Goal: Feedback & Contribution: Submit feedback/report problem

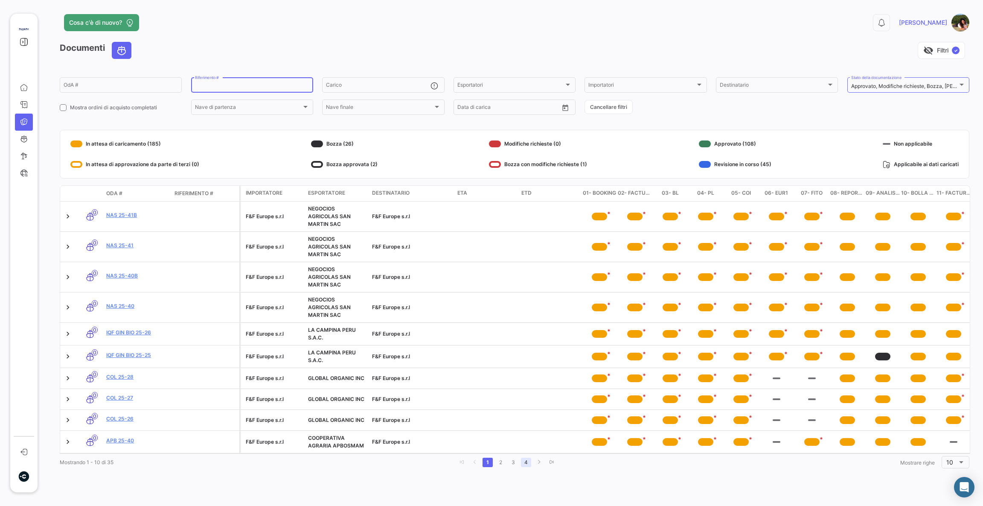
click at [525, 467] on link "4" at bounding box center [526, 462] width 10 height 9
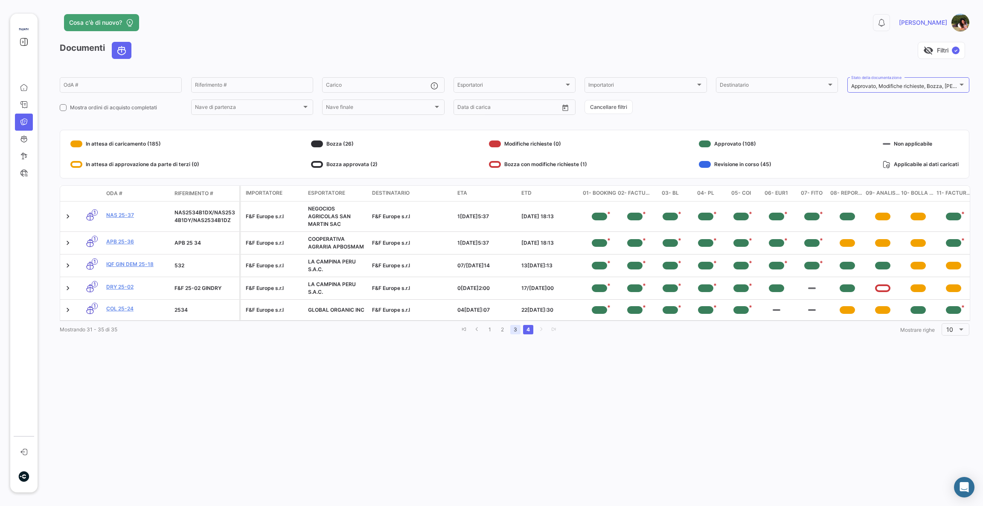
click at [517, 334] on link "3" at bounding box center [515, 329] width 10 height 9
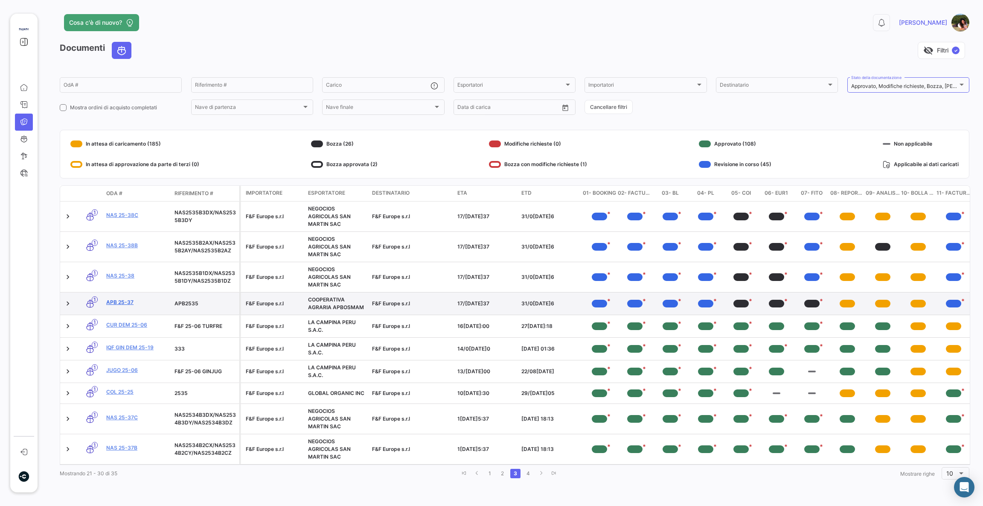
click at [131, 301] on link "APB 25-37" at bounding box center [136, 302] width 61 height 8
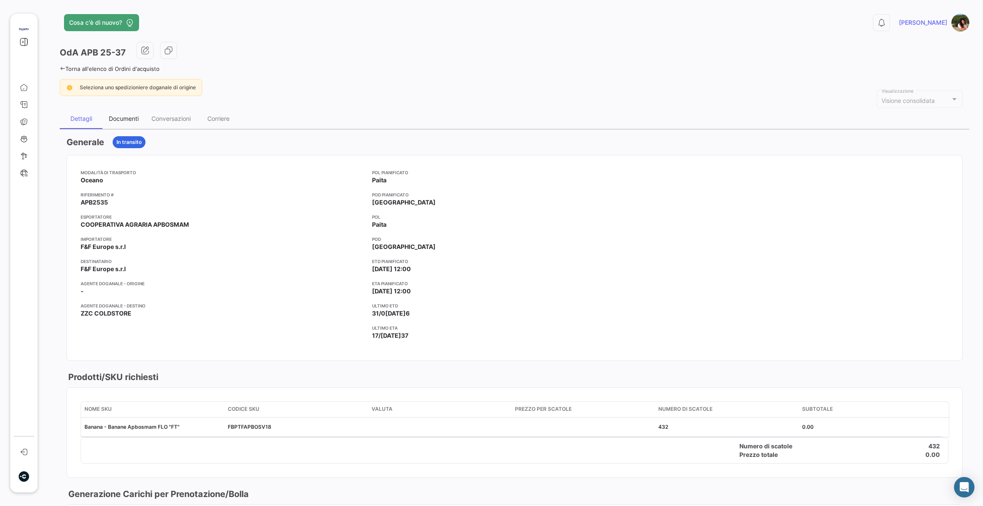
click at [111, 118] on div "Documenti" at bounding box center [124, 118] width 30 height 7
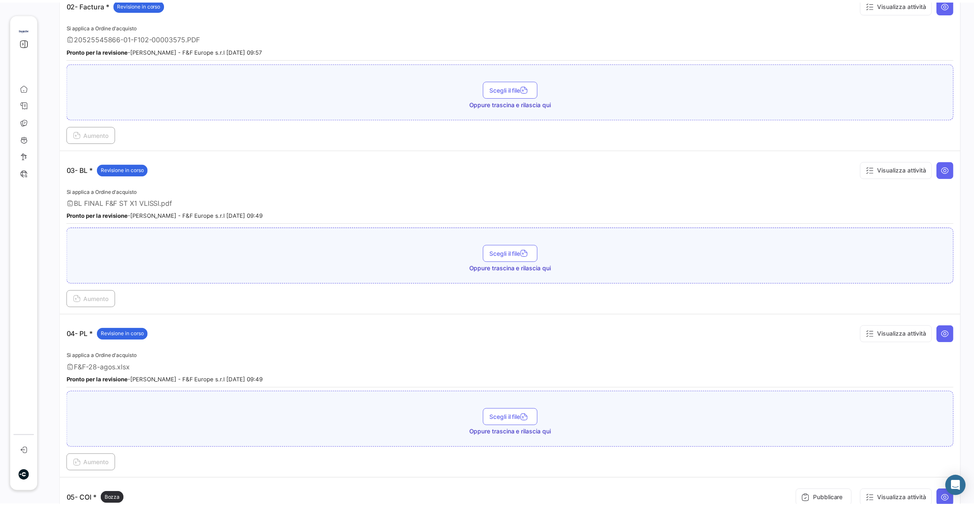
scroll to position [576, 0]
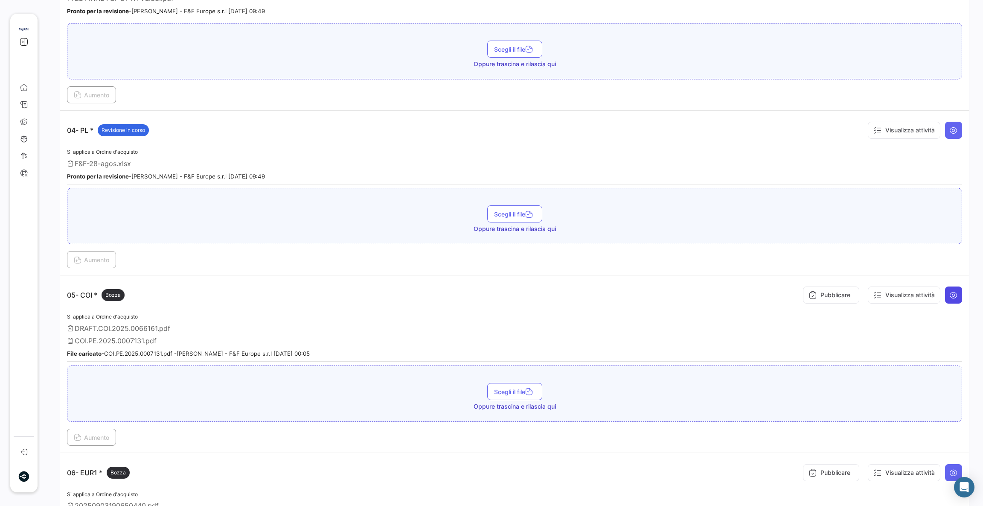
click at [950, 292] on icon at bounding box center [954, 295] width 9 height 9
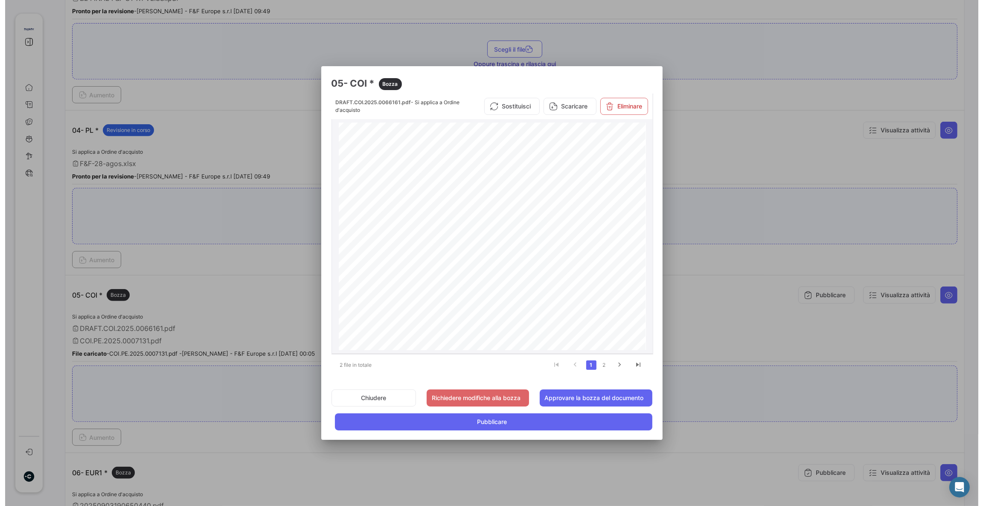
scroll to position [192, 0]
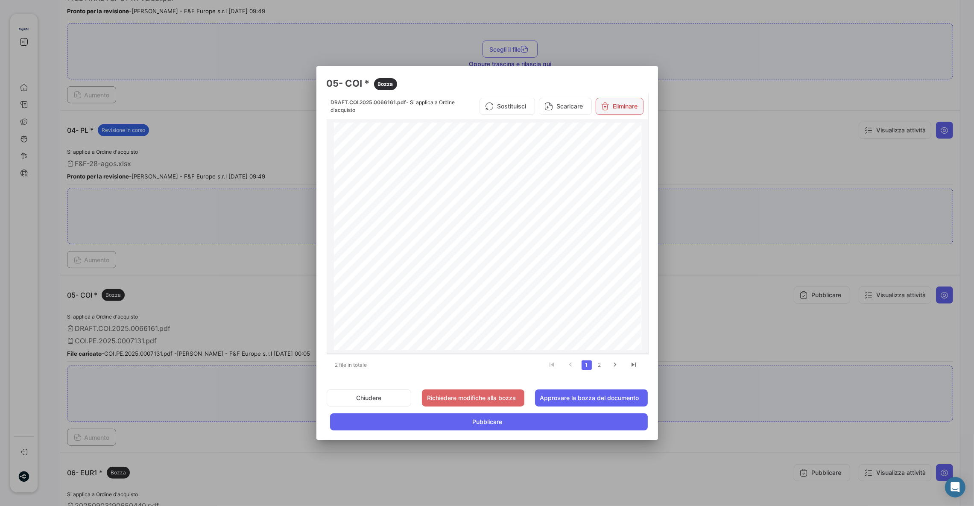
click at [604, 108] on icon at bounding box center [605, 106] width 9 height 9
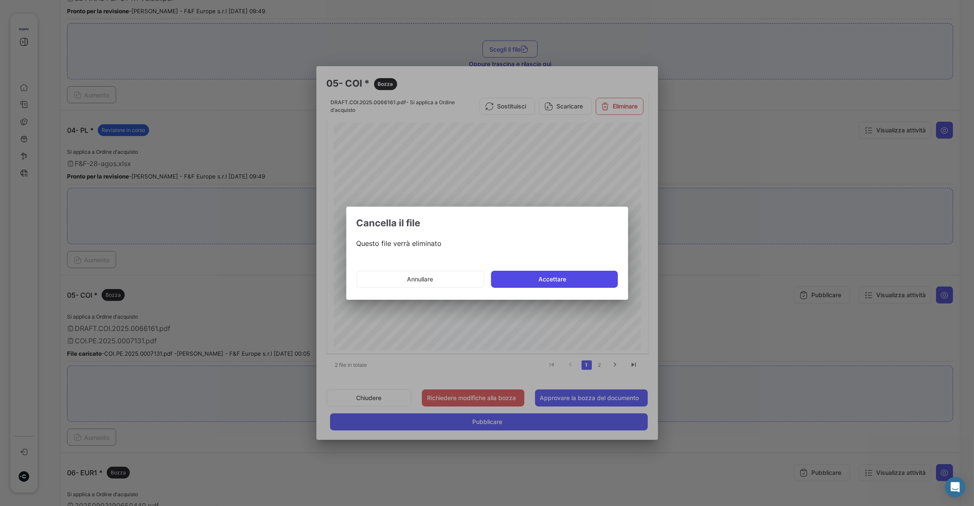
click at [572, 282] on button "Accettare" at bounding box center [554, 279] width 127 height 17
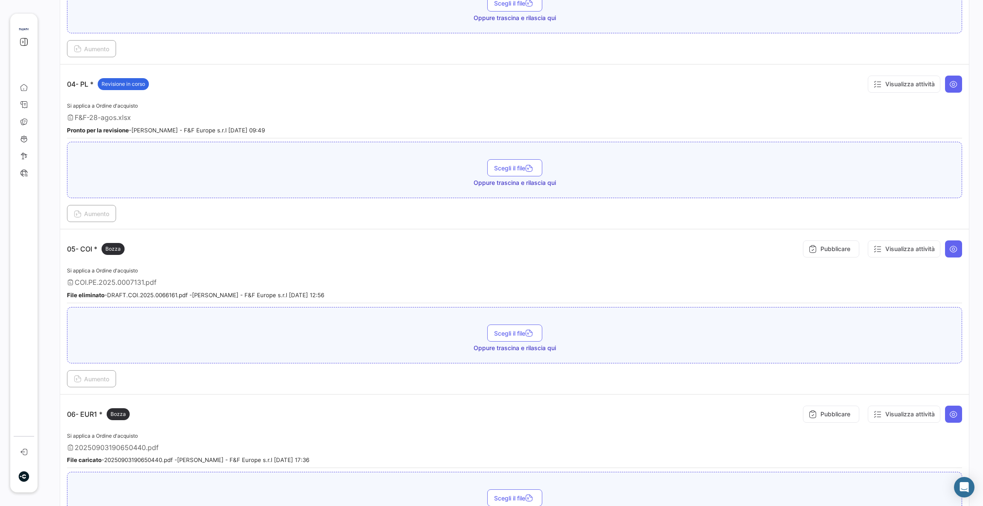
scroll to position [704, 0]
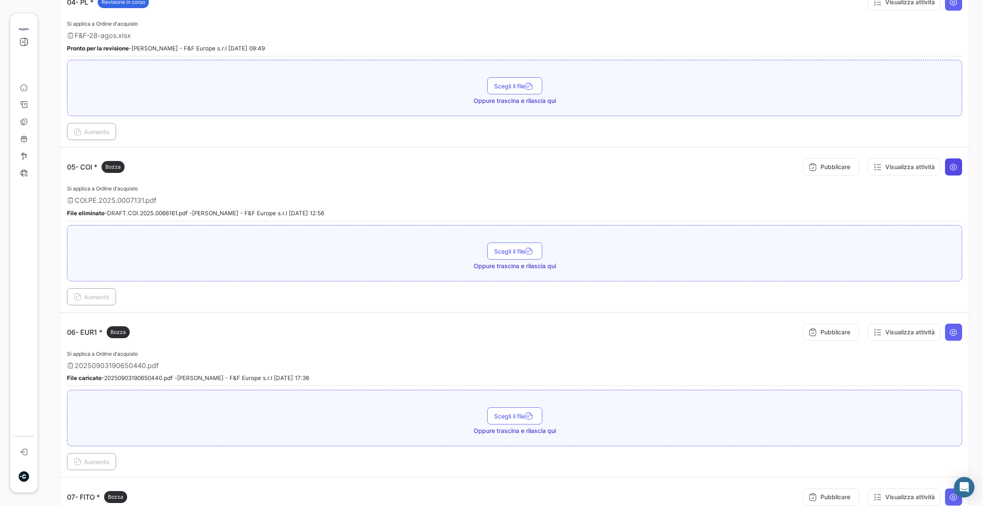
click at [950, 166] on icon at bounding box center [954, 167] width 9 height 9
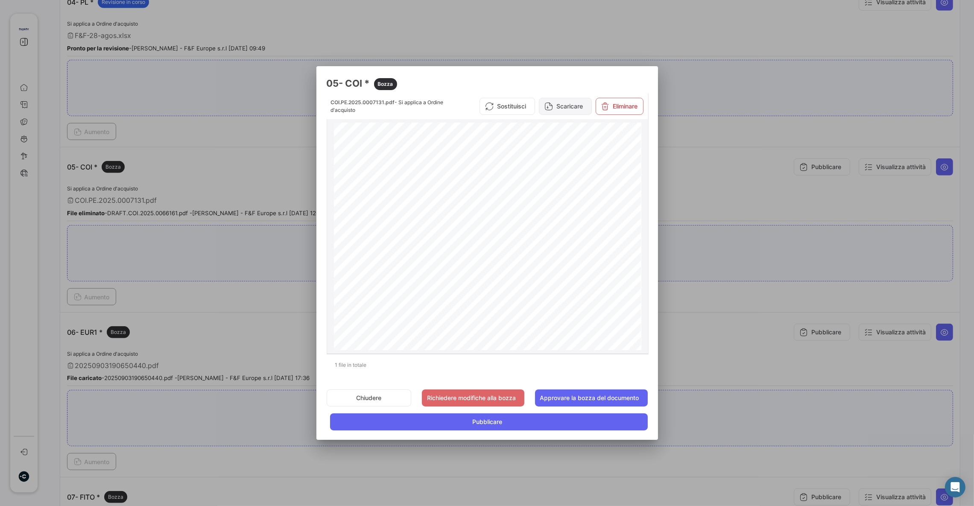
click at [560, 111] on button "Scaricare" at bounding box center [565, 106] width 53 height 17
click at [488, 423] on span "Pubblicare" at bounding box center [487, 421] width 30 height 9
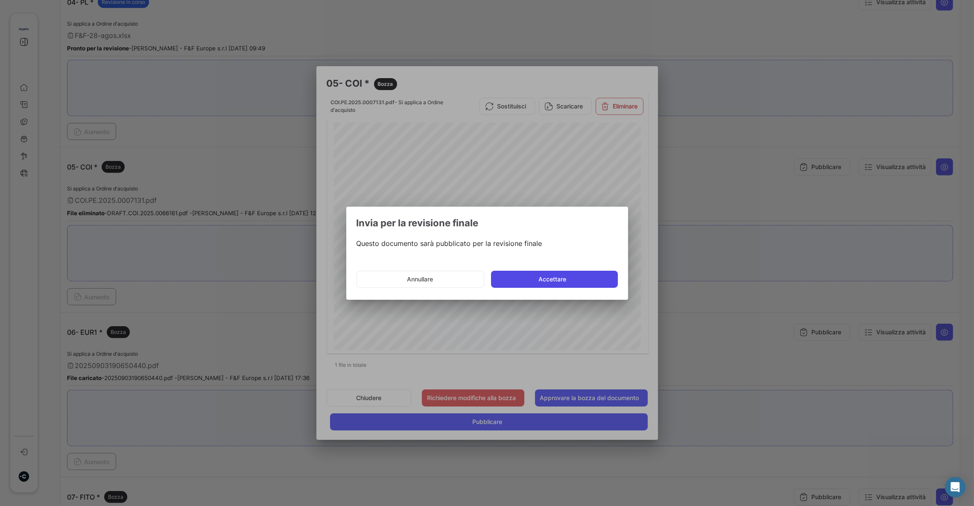
click at [575, 280] on button "Accettare" at bounding box center [554, 279] width 127 height 17
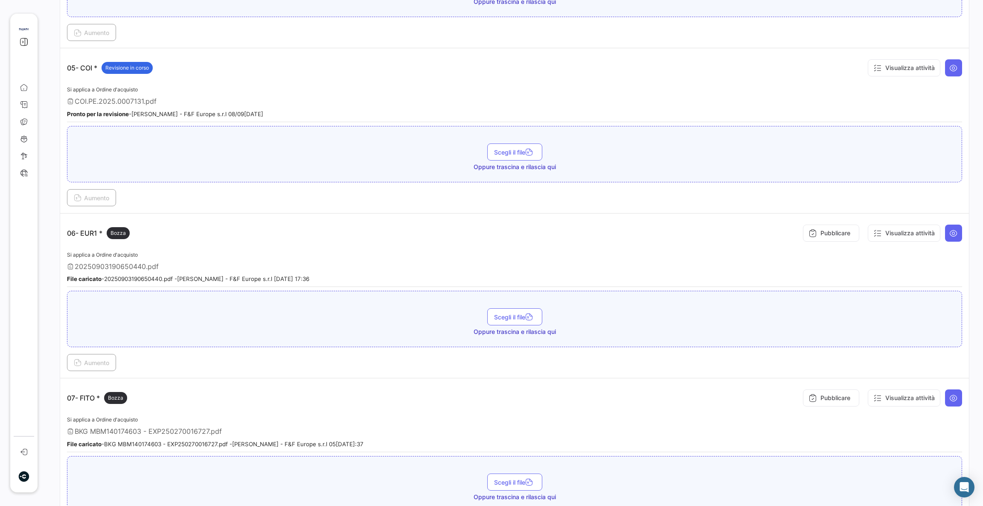
scroll to position [896, 0]
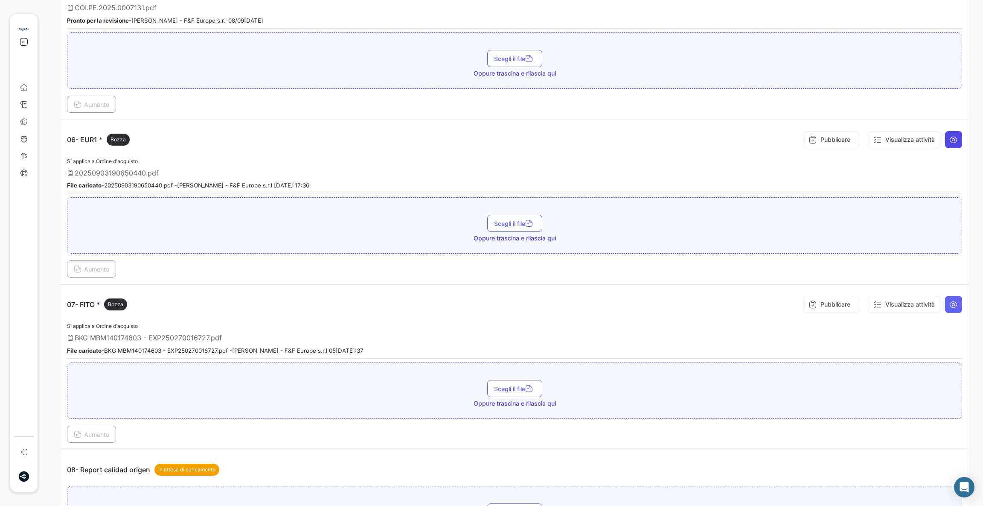
click at [950, 135] on icon at bounding box center [954, 139] width 9 height 9
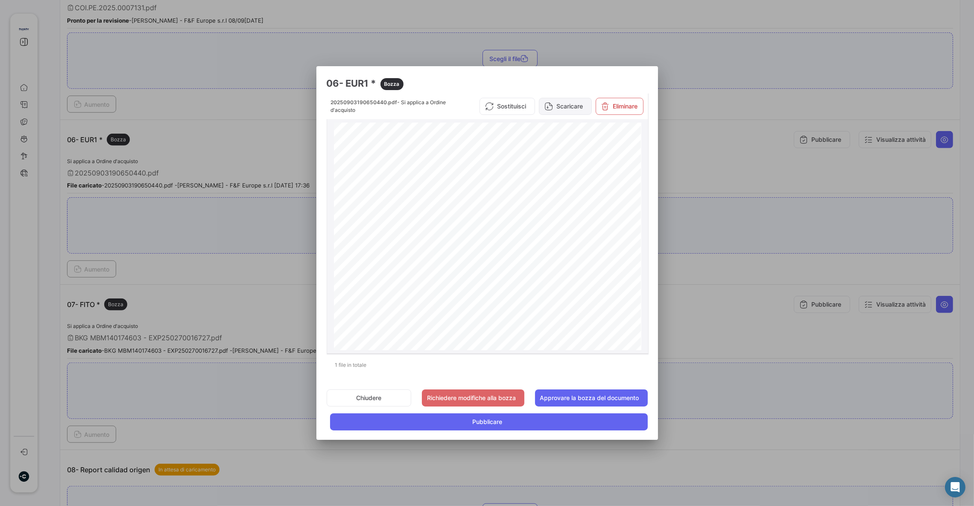
click at [580, 103] on button "Scaricare" at bounding box center [565, 106] width 53 height 17
click at [480, 426] on span "Pubblicare" at bounding box center [487, 421] width 30 height 9
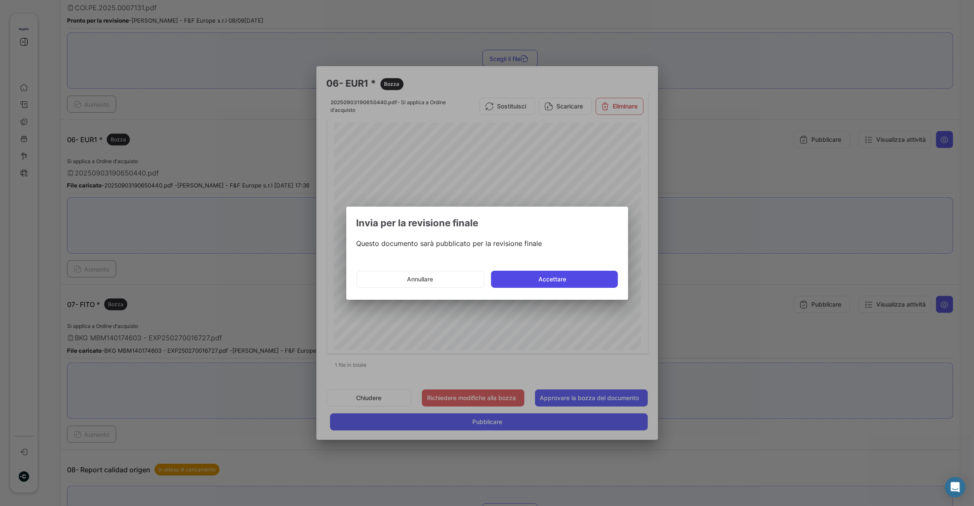
click at [561, 281] on button "Accettare" at bounding box center [554, 279] width 127 height 17
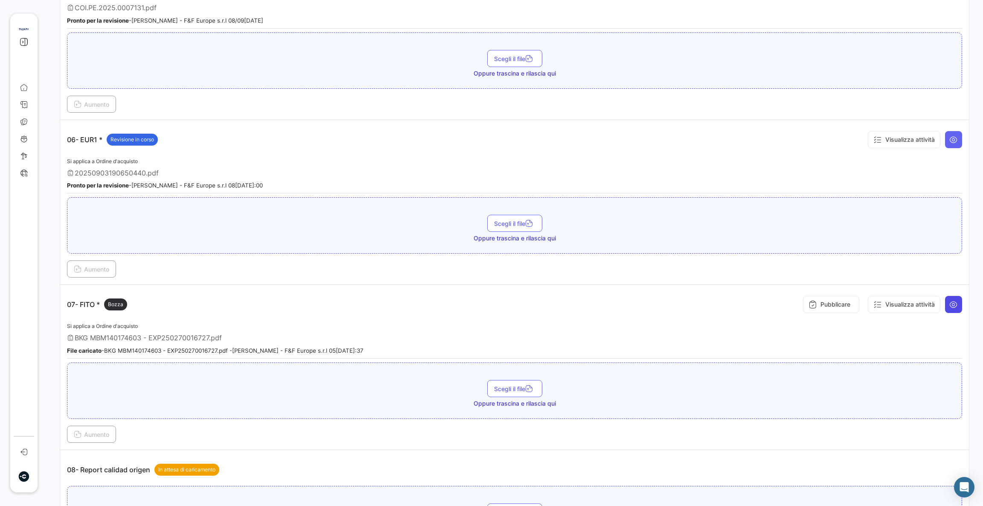
click at [950, 303] on icon at bounding box center [954, 304] width 9 height 9
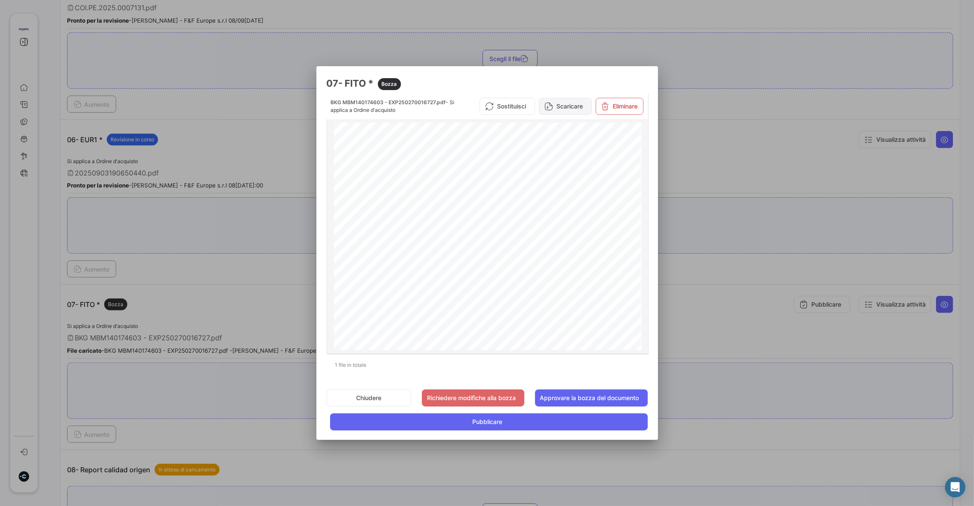
click at [552, 110] on button "Scaricare" at bounding box center [565, 106] width 53 height 17
click at [480, 417] on span "Pubblicare" at bounding box center [487, 421] width 30 height 9
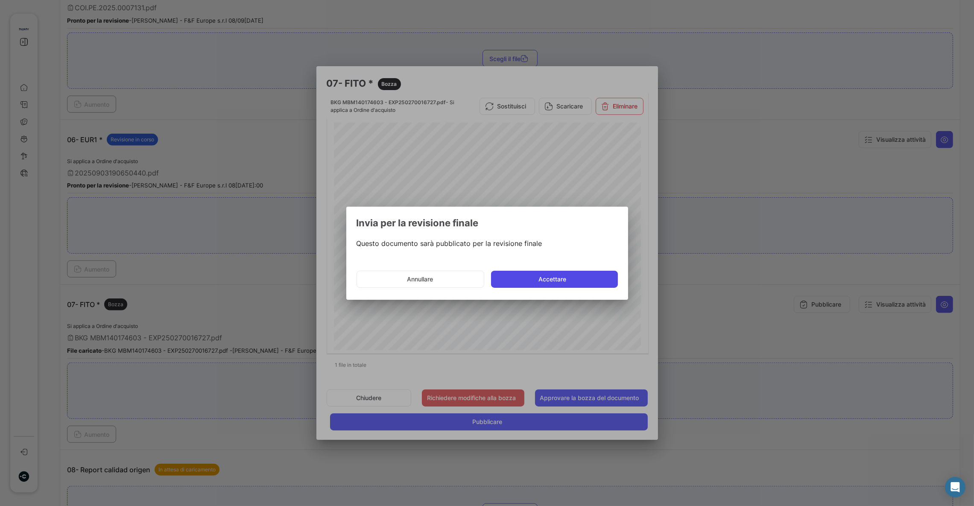
click at [546, 285] on button "Accettare" at bounding box center [554, 279] width 127 height 17
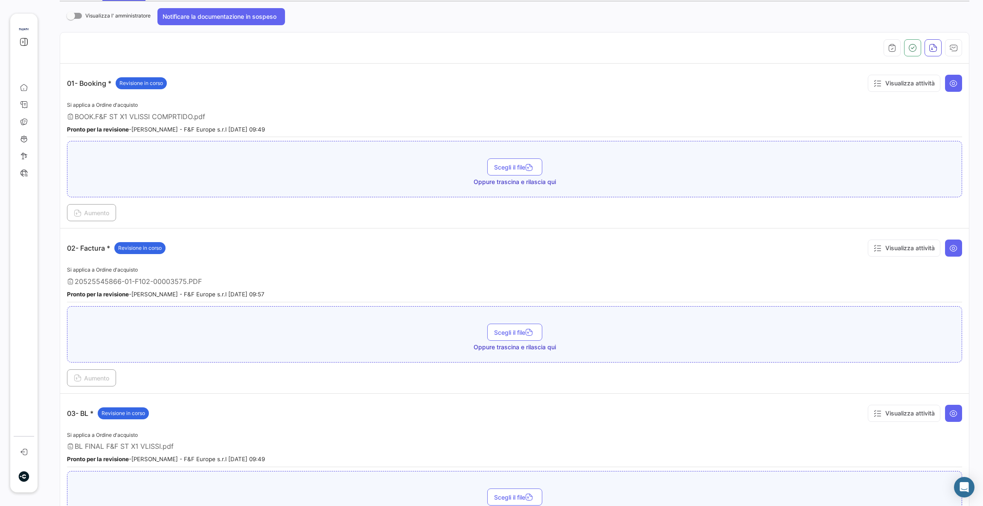
scroll to position [0, 0]
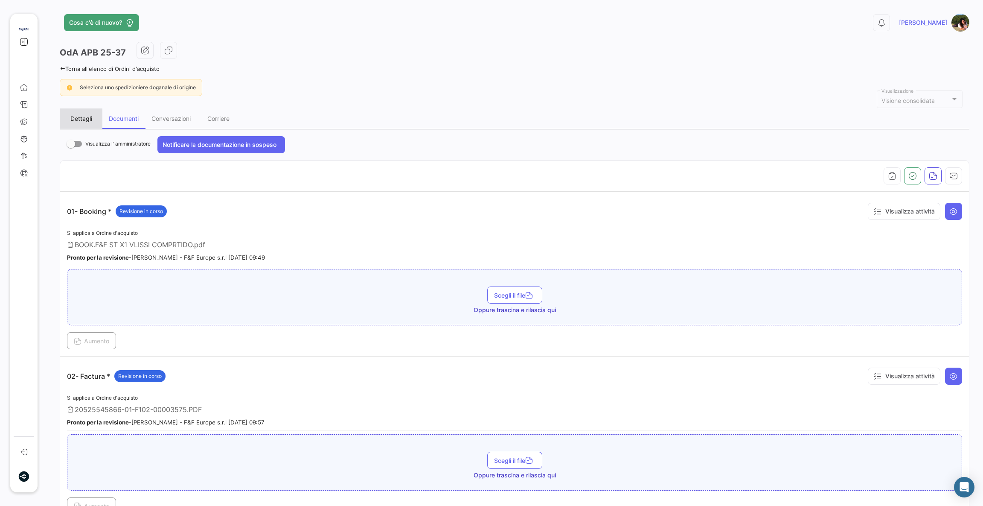
click at [84, 117] on div "Dettagli" at bounding box center [81, 118] width 22 height 7
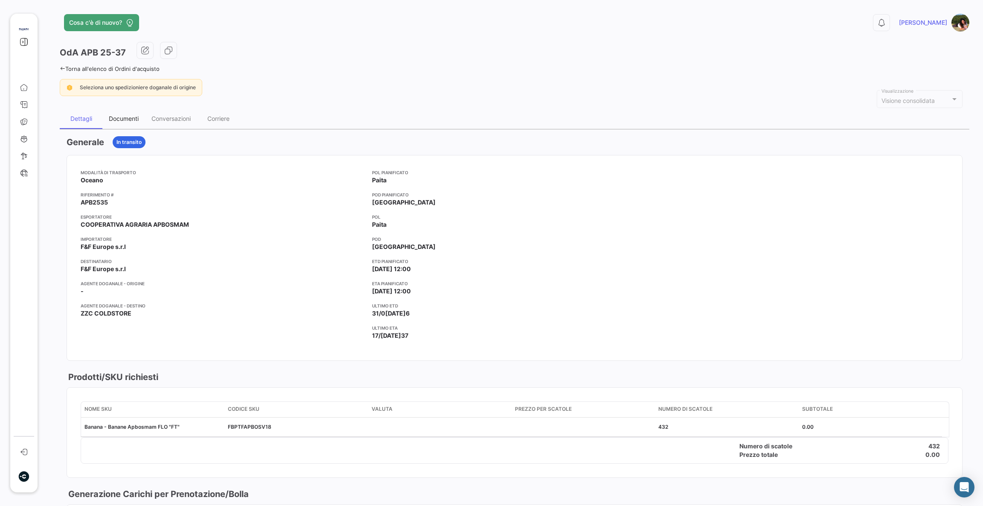
click at [114, 113] on div "Documenti" at bounding box center [123, 118] width 43 height 20
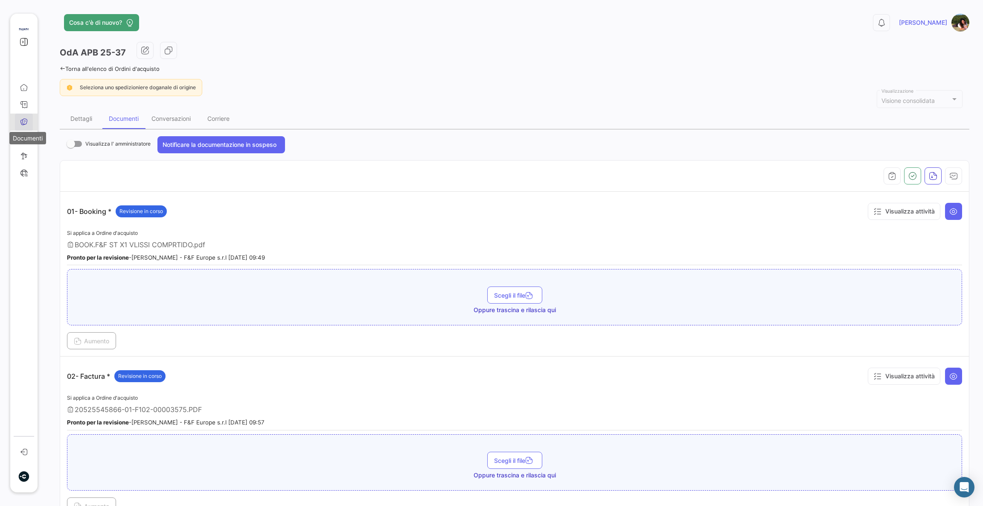
click at [22, 125] on icon at bounding box center [24, 122] width 8 height 8
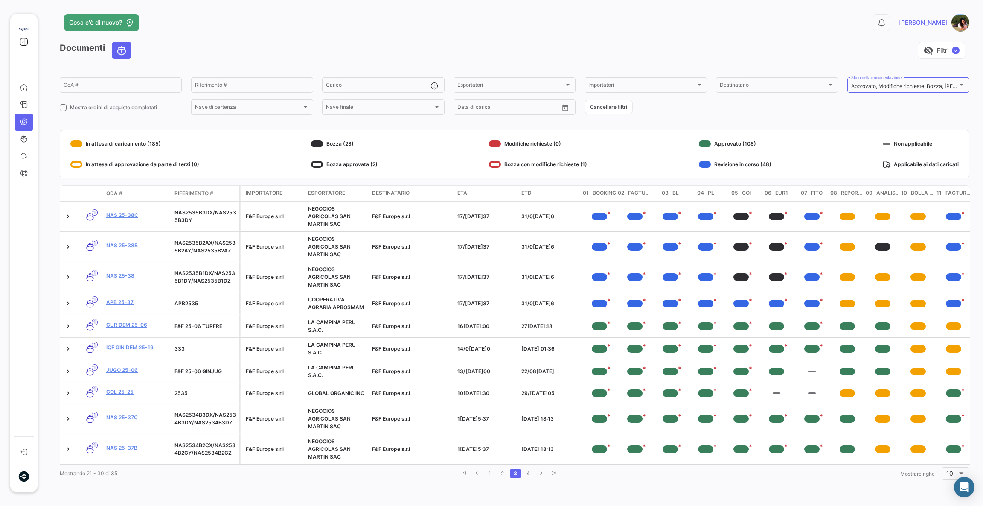
scroll to position [0, 8]
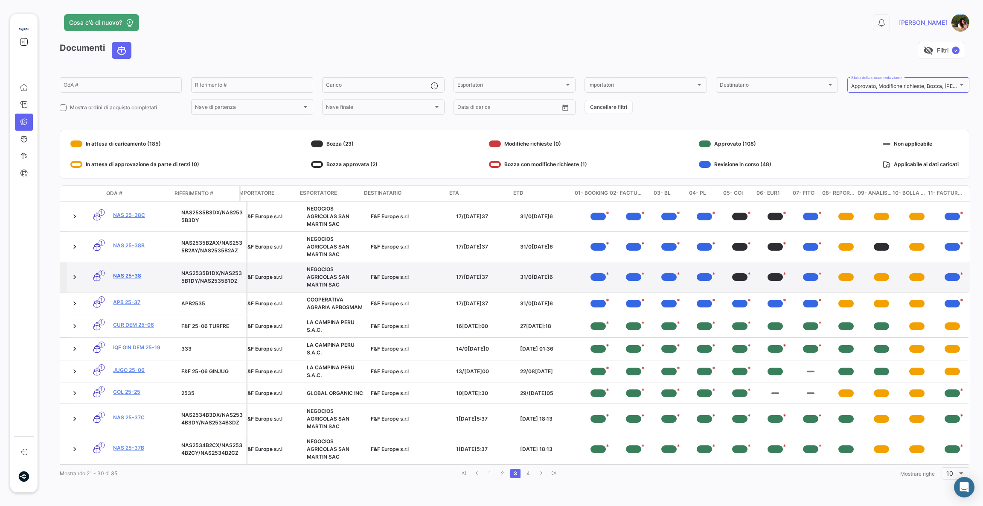
click at [113, 280] on link "NAS 25-38" at bounding box center [143, 276] width 61 height 8
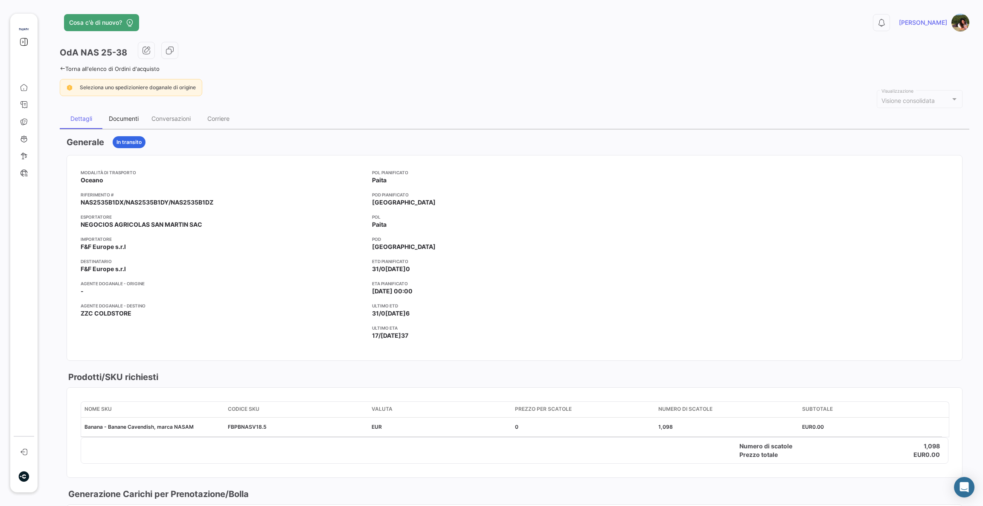
click at [137, 119] on div "Documenti" at bounding box center [124, 118] width 30 height 7
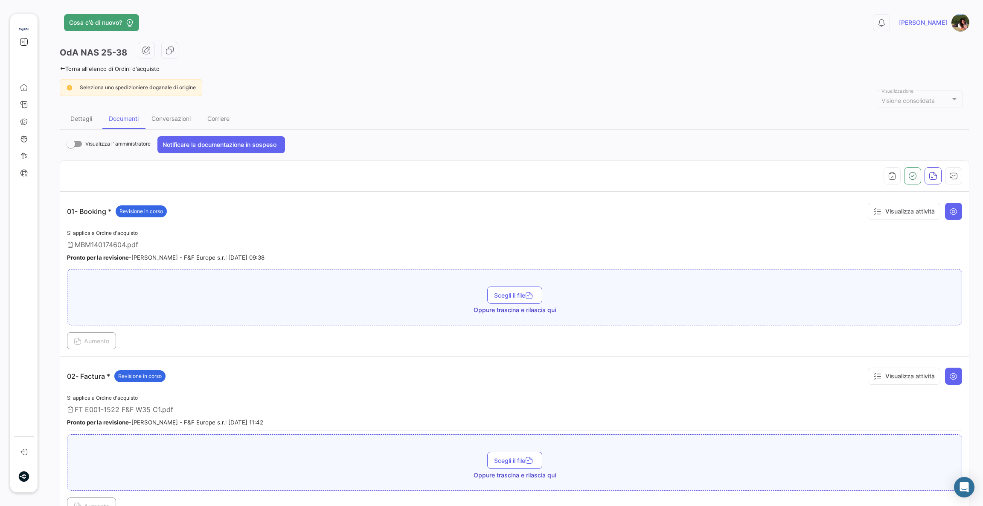
scroll to position [512, 0]
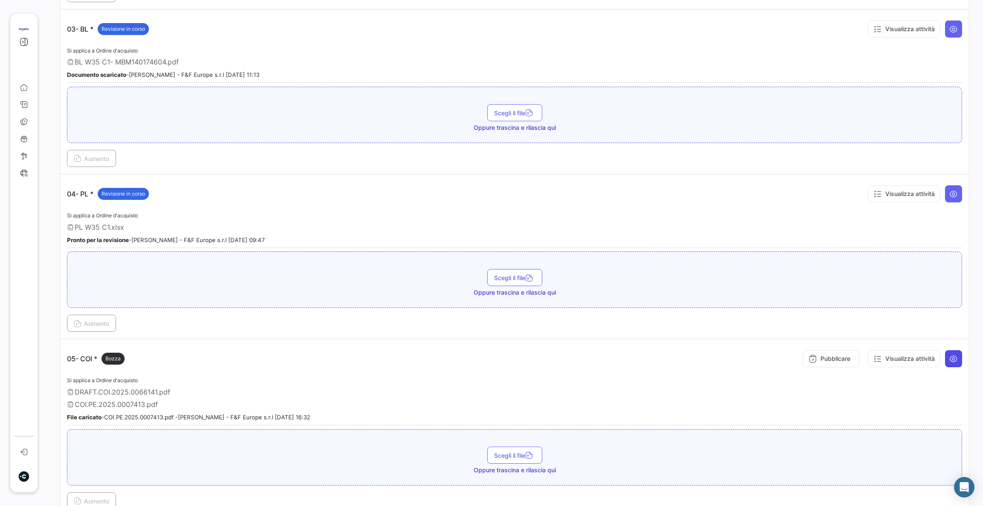
click at [951, 359] on button at bounding box center [953, 358] width 17 height 17
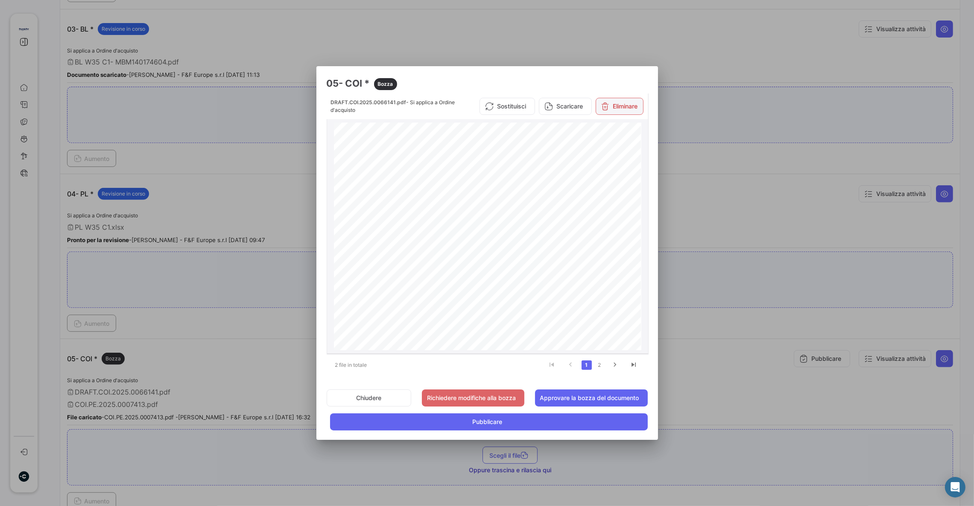
click at [619, 107] on button "Eliminare" at bounding box center [619, 106] width 48 height 17
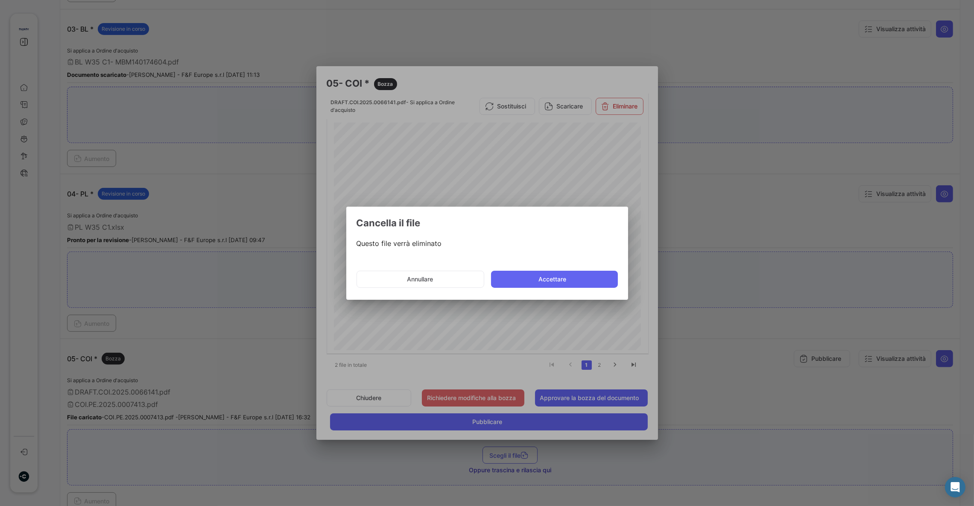
click at [555, 290] on mat-dialog-actions "Annullare Accettare" at bounding box center [486, 279] width 261 height 29
click at [554, 282] on button "Accettare" at bounding box center [554, 279] width 127 height 17
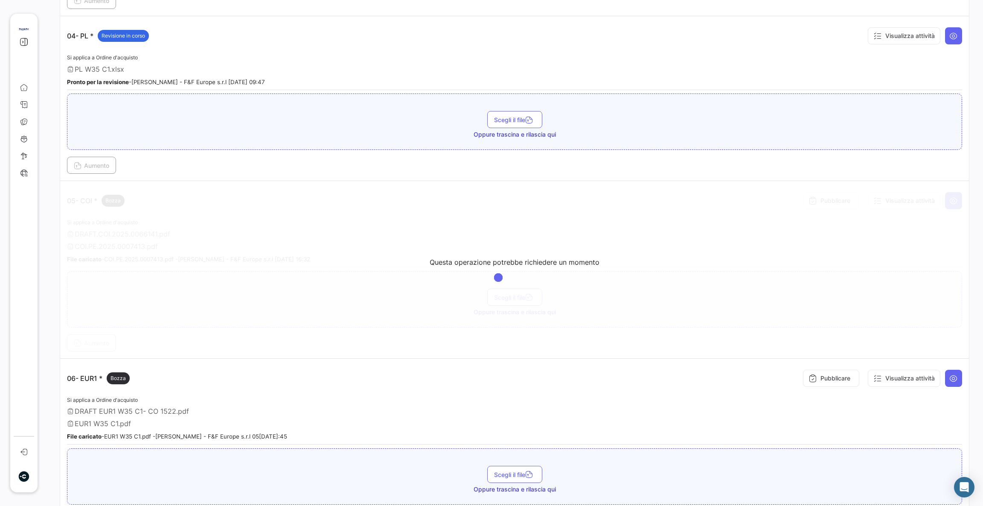
scroll to position [704, 0]
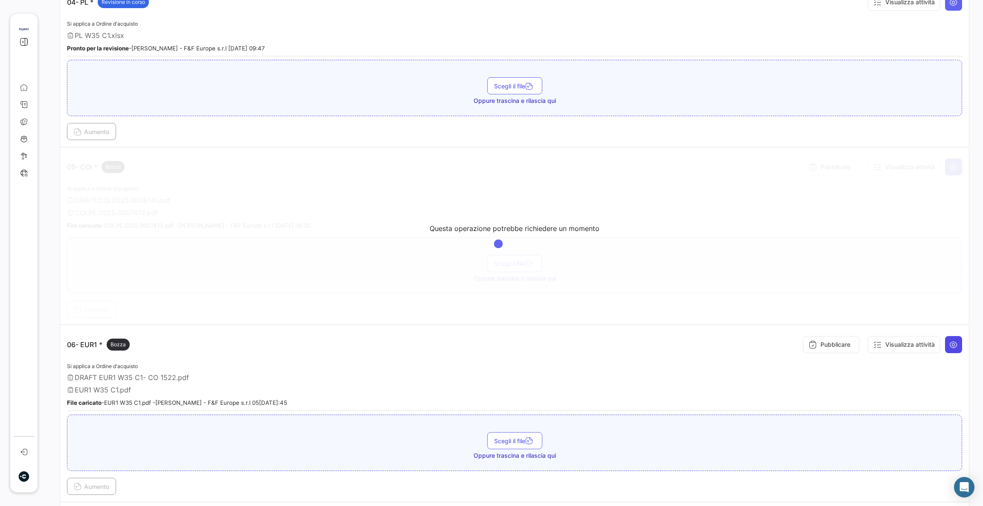
click at [950, 341] on icon at bounding box center [954, 344] width 9 height 9
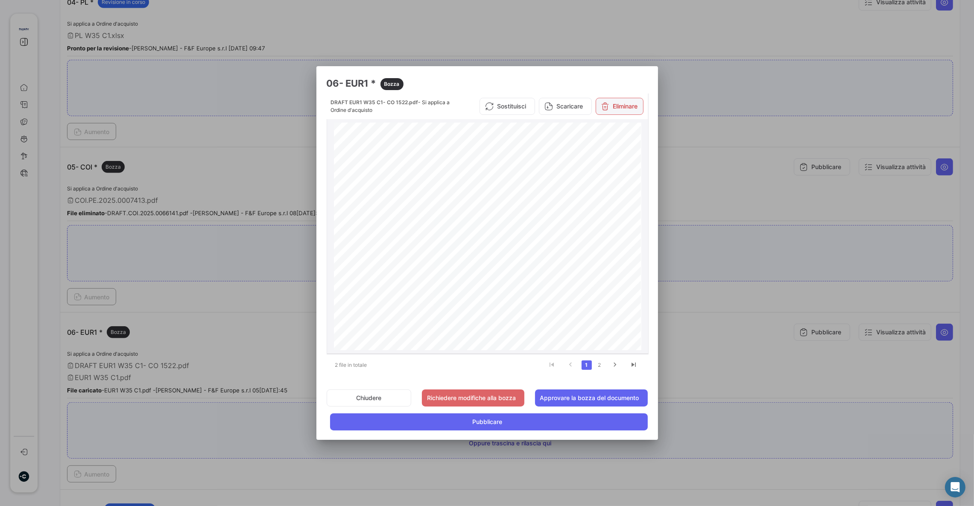
click at [610, 105] on button "Eliminare" at bounding box center [619, 106] width 48 height 17
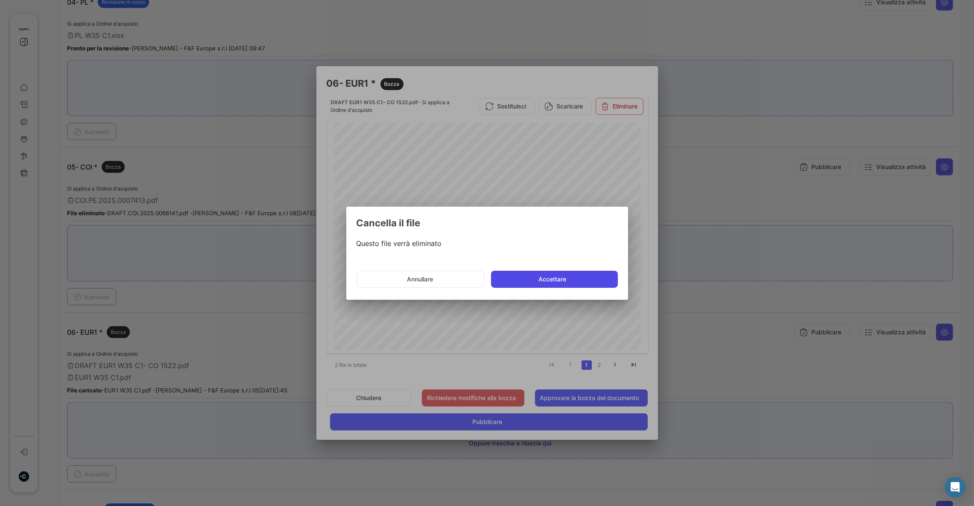
click at [595, 276] on button "Accettare" at bounding box center [554, 279] width 127 height 17
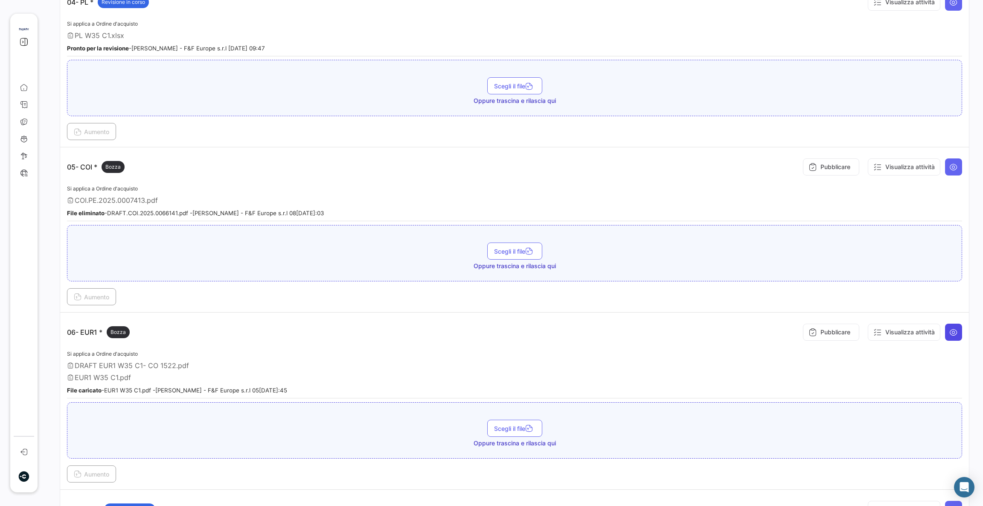
click at [951, 331] on icon at bounding box center [954, 332] width 9 height 9
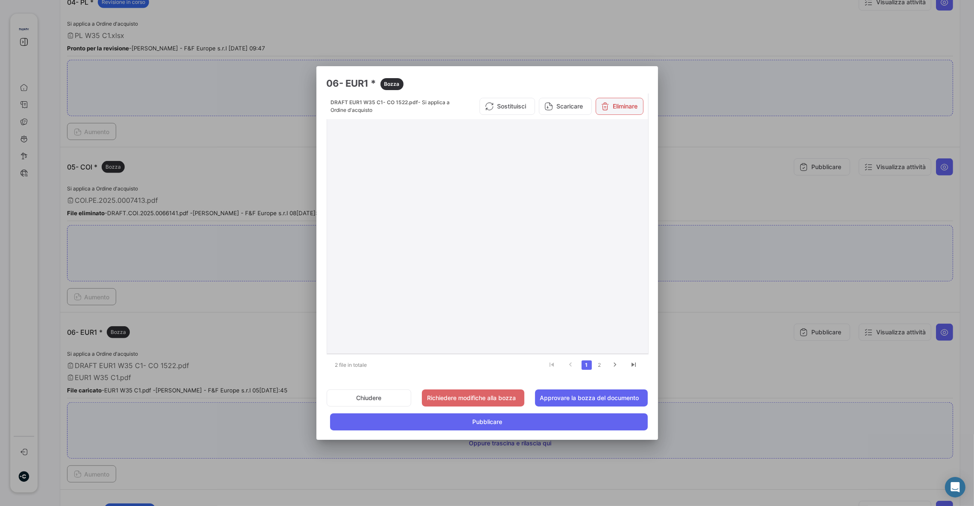
click at [613, 108] on button "Eliminare" at bounding box center [619, 106] width 48 height 17
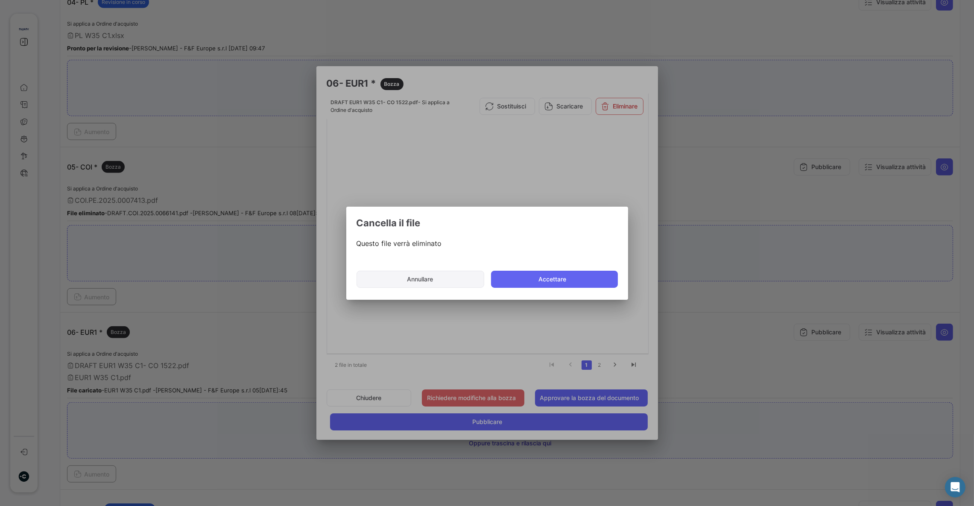
click at [429, 279] on button "Annullare" at bounding box center [420, 279] width 128 height 17
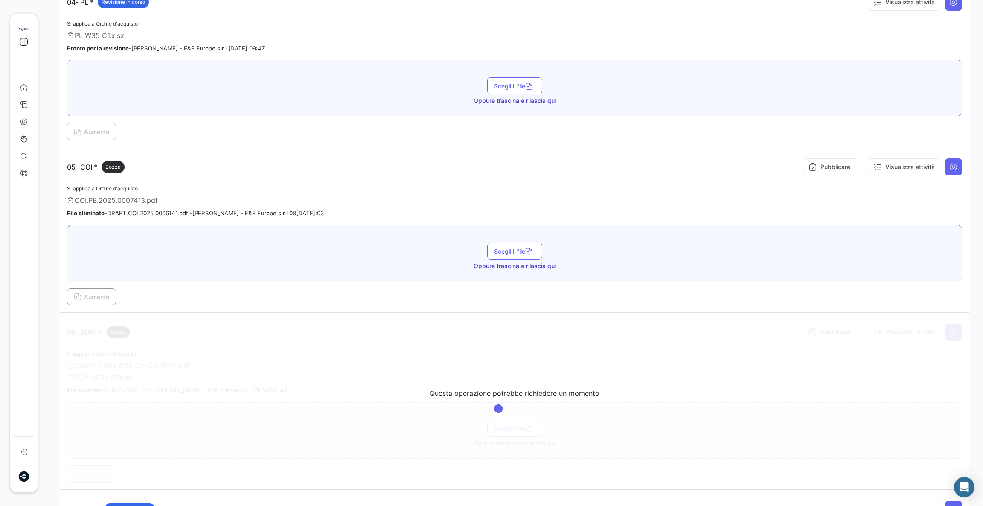
scroll to position [768, 0]
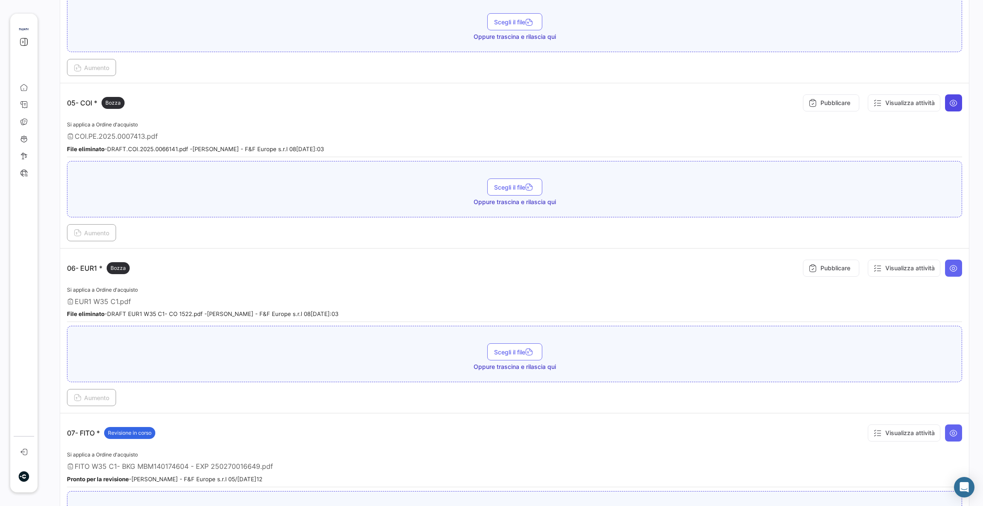
click at [950, 102] on icon at bounding box center [954, 103] width 9 height 9
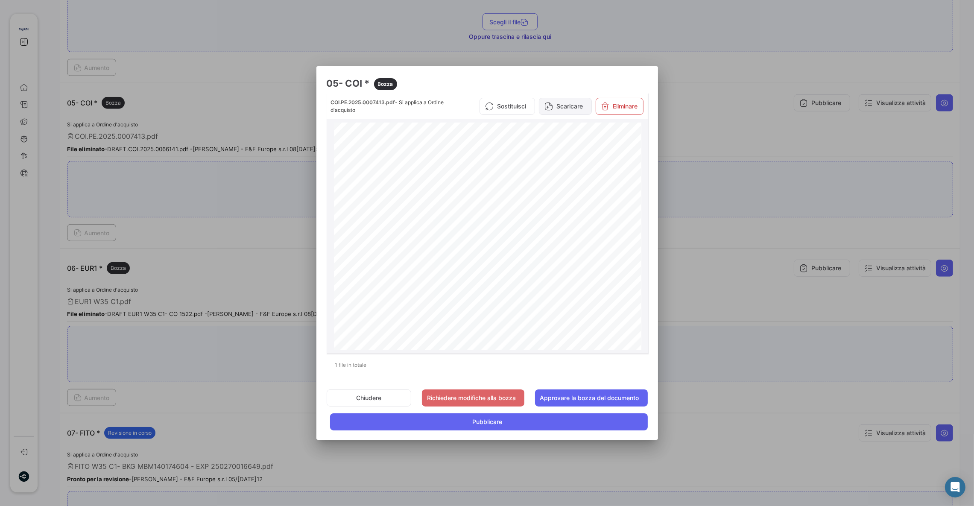
click at [568, 107] on button "Scaricare" at bounding box center [565, 106] width 53 height 17
click at [437, 424] on button "Pubblicare" at bounding box center [488, 421] width 317 height 17
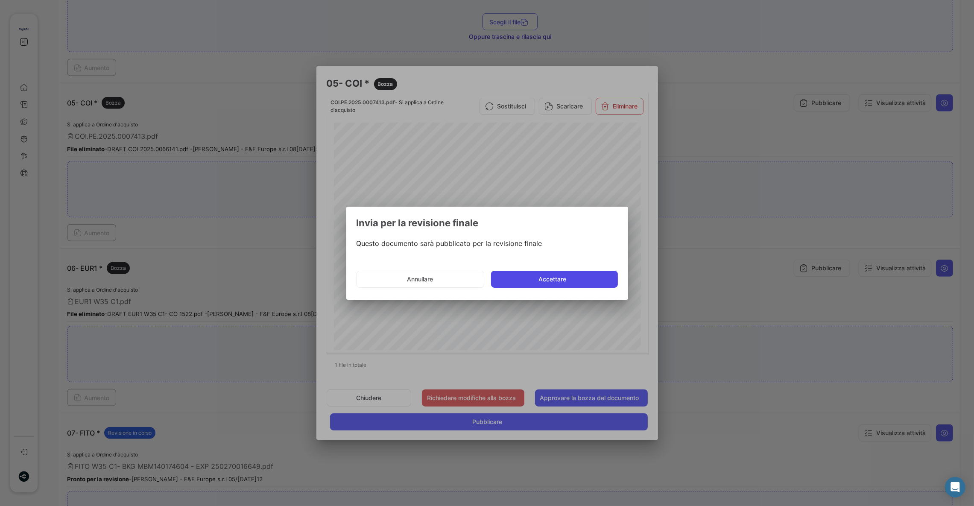
click at [519, 283] on button "Accettare" at bounding box center [554, 279] width 127 height 17
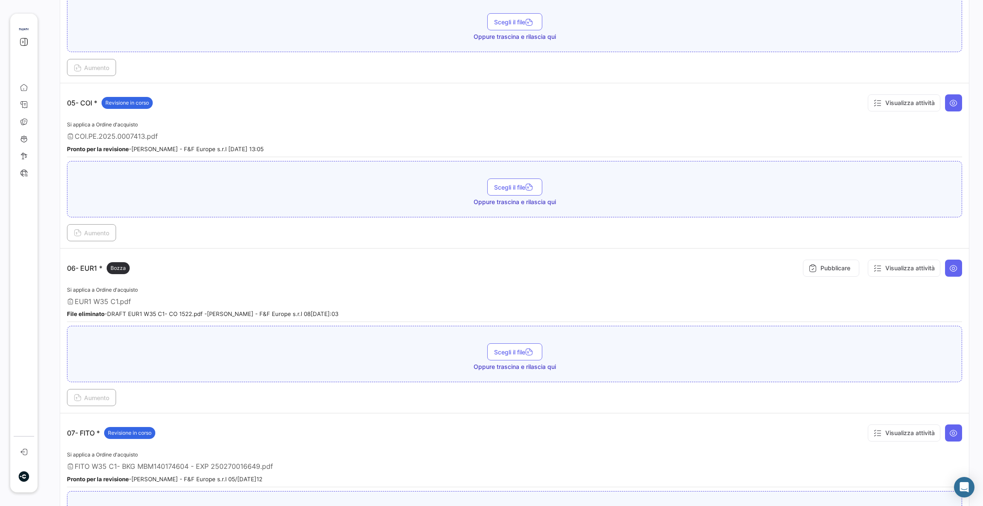
click at [950, 268] on icon at bounding box center [954, 268] width 9 height 9
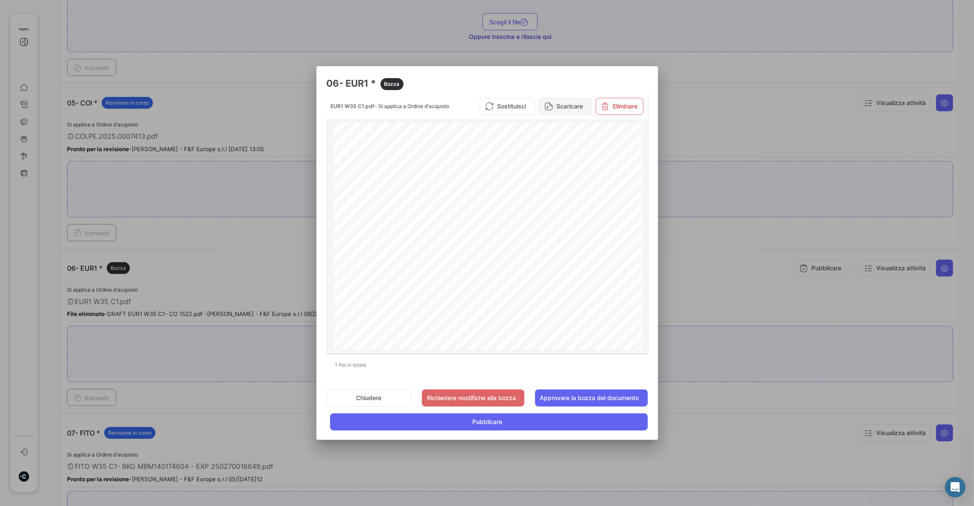
click at [554, 110] on button "Scaricare" at bounding box center [565, 106] width 53 height 17
click at [510, 429] on button "Pubblicare" at bounding box center [488, 421] width 317 height 17
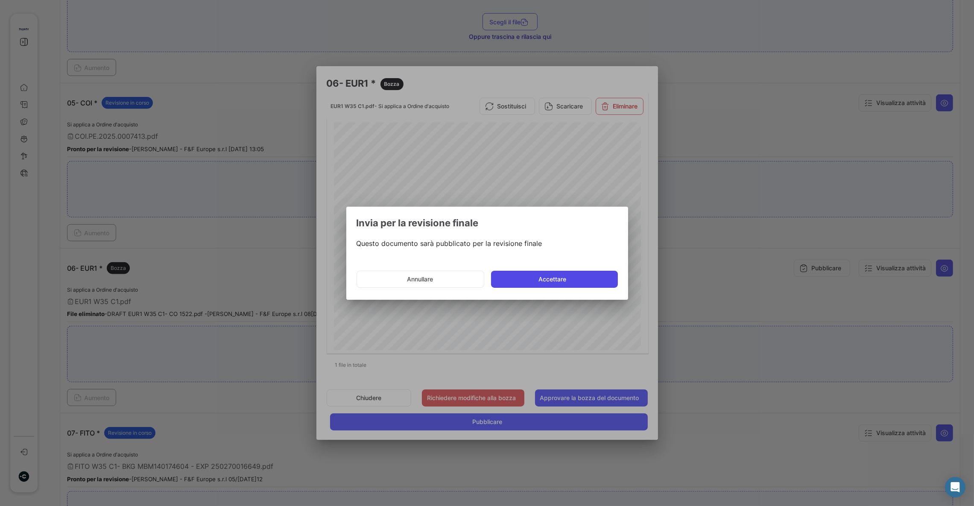
click at [532, 284] on button "Accettare" at bounding box center [554, 279] width 127 height 17
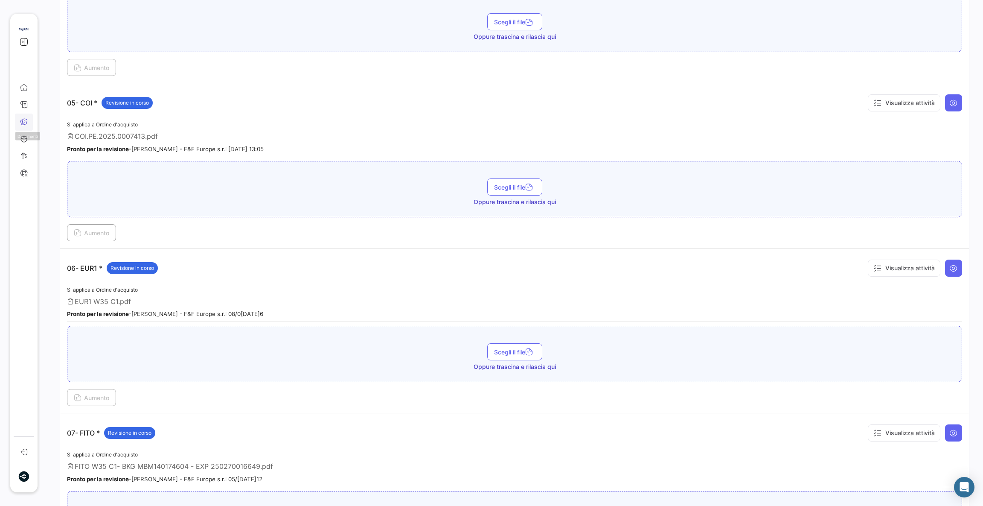
click at [24, 121] on icon at bounding box center [24, 122] width 8 height 8
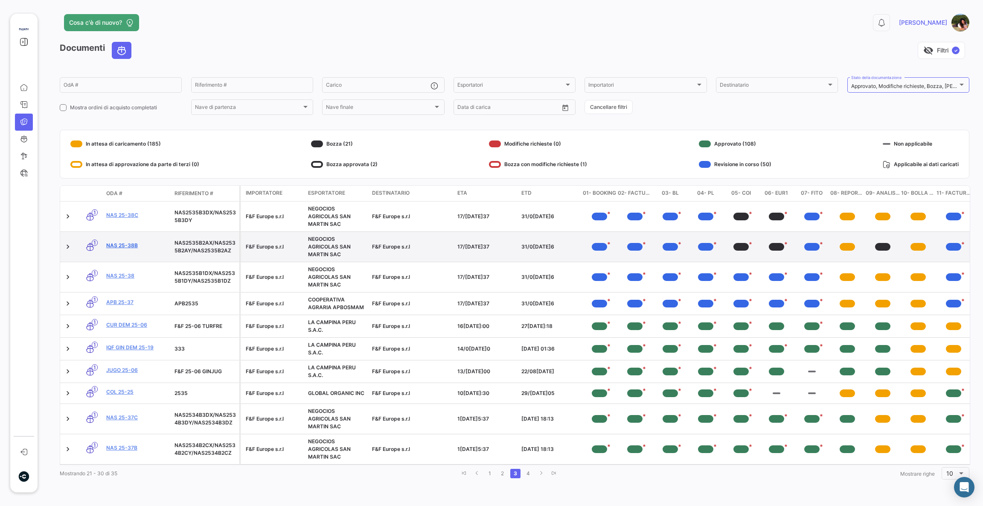
click at [125, 249] on link "NAS 25-38b" at bounding box center [136, 246] width 61 height 8
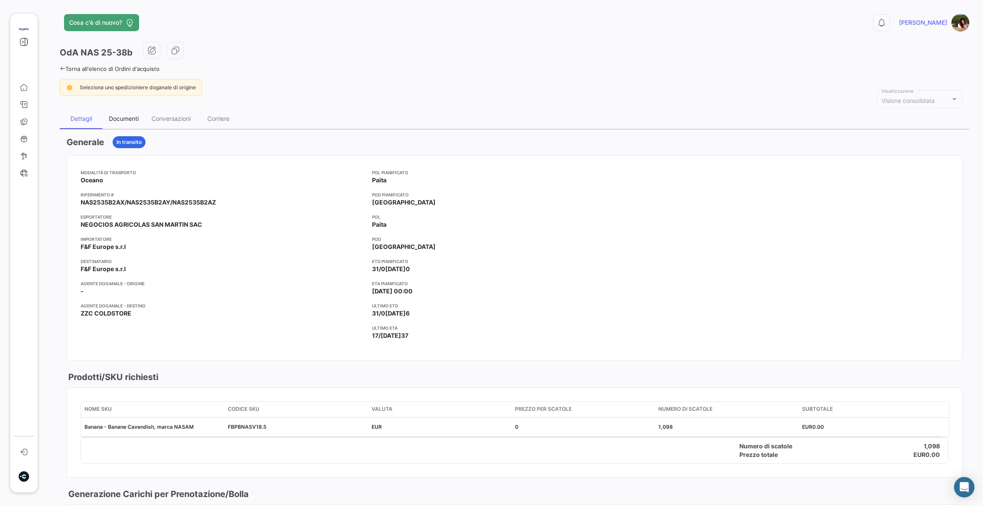
click at [131, 122] on div "Documenti" at bounding box center [123, 118] width 43 height 20
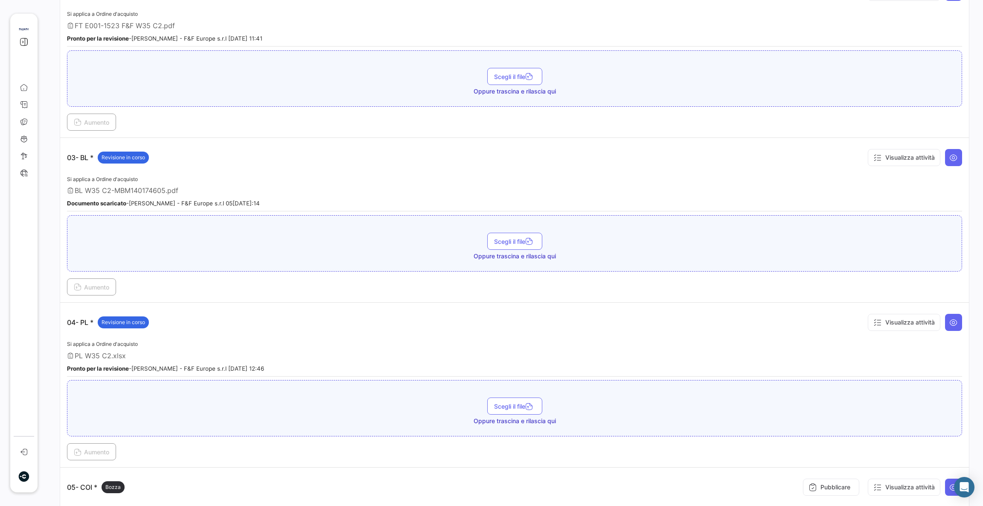
scroll to position [704, 0]
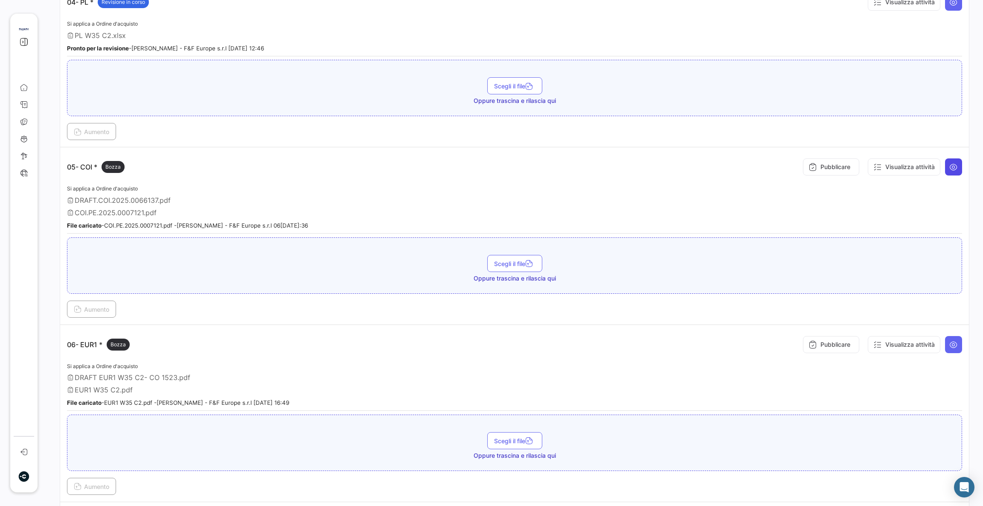
click at [950, 166] on icon at bounding box center [954, 167] width 9 height 9
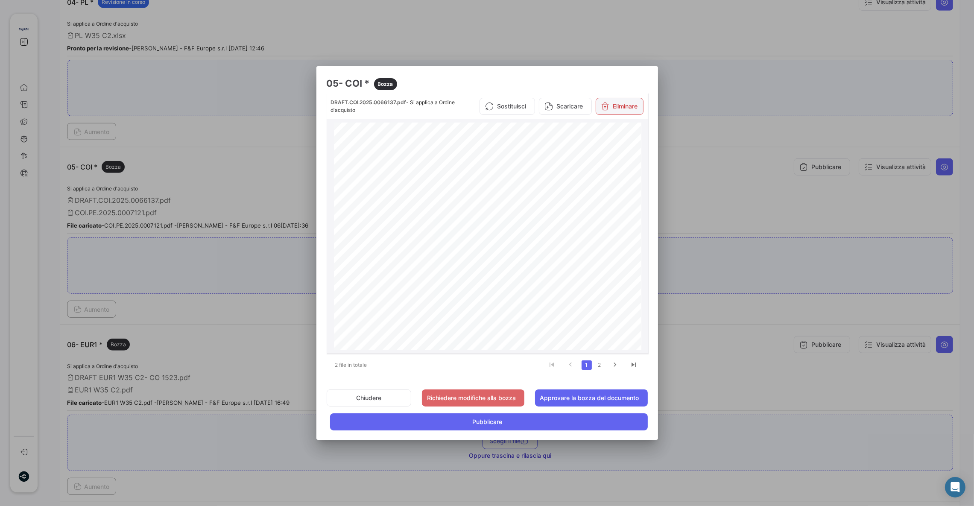
click at [614, 108] on button "Eliminare" at bounding box center [619, 106] width 48 height 17
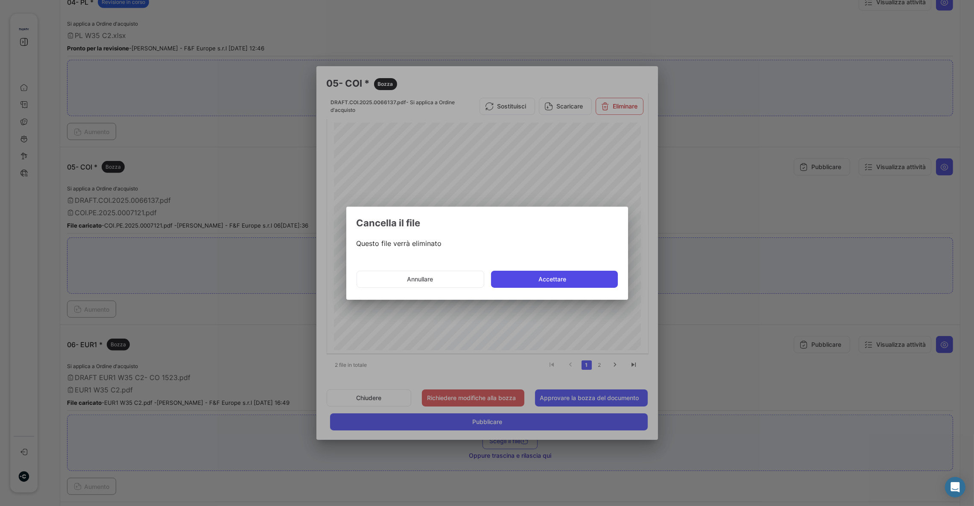
click at [554, 280] on button "Accettare" at bounding box center [554, 279] width 127 height 17
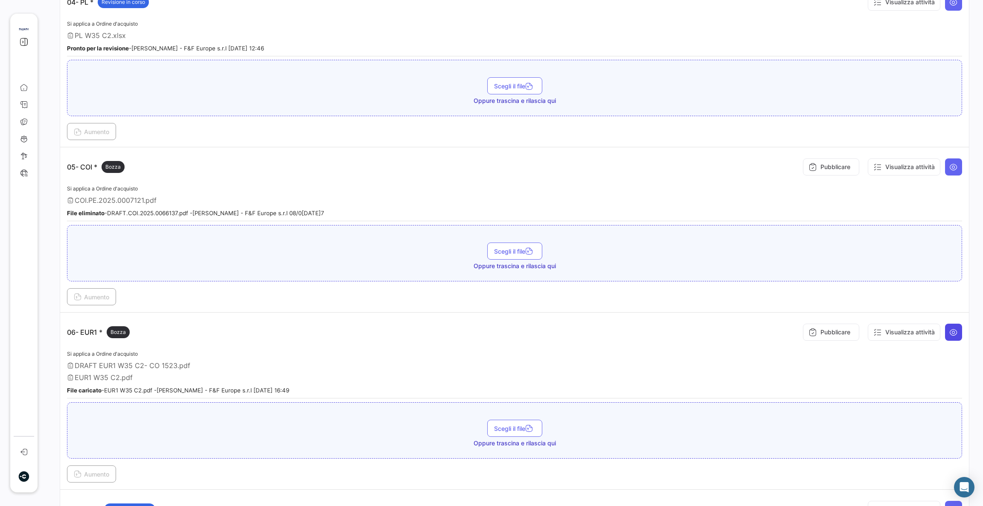
click at [950, 333] on icon at bounding box center [954, 332] width 9 height 9
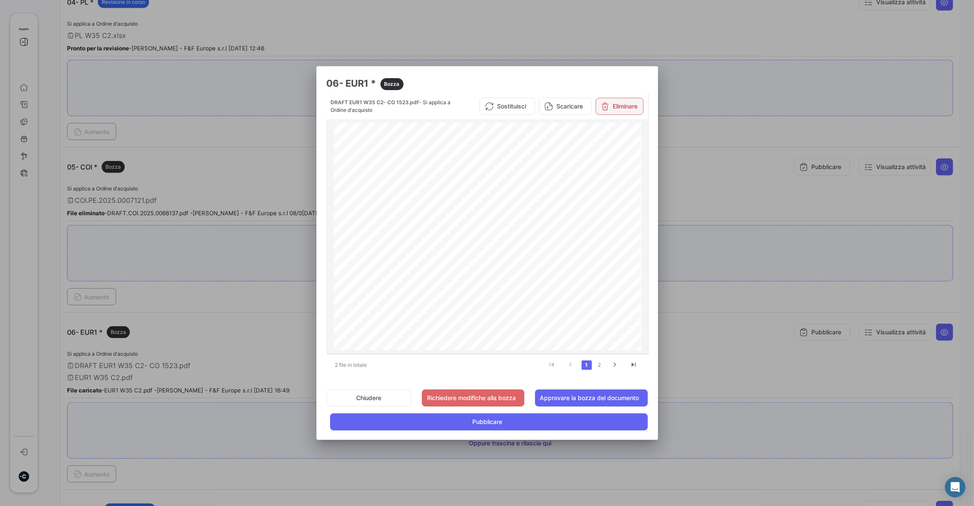
click at [615, 107] on button "Eliminare" at bounding box center [619, 106] width 48 height 17
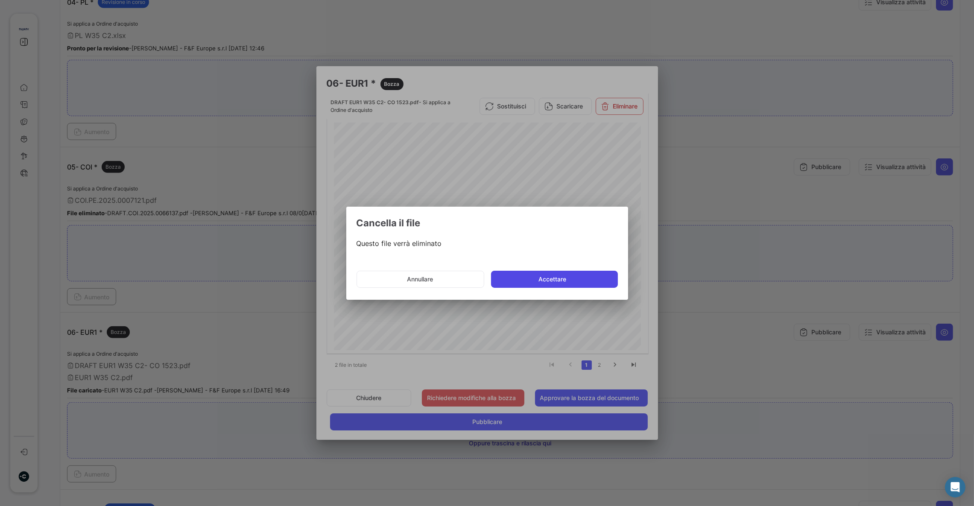
click at [533, 279] on button "Accettare" at bounding box center [554, 279] width 127 height 17
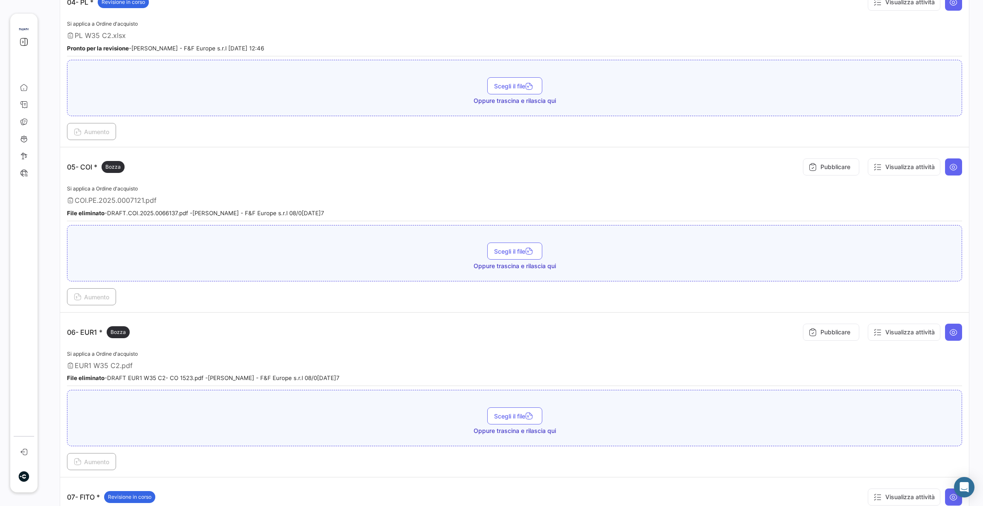
click at [951, 168] on button at bounding box center [953, 166] width 17 height 17
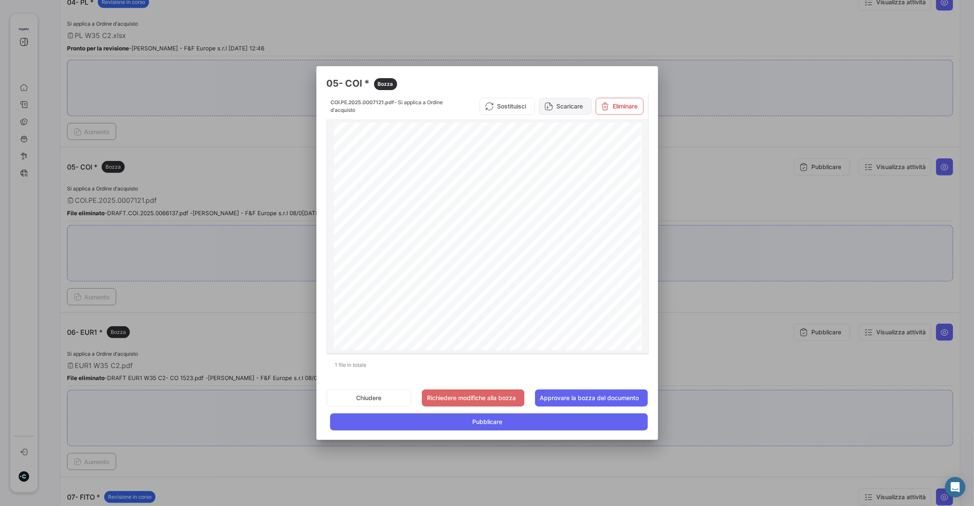
click at [577, 107] on button "Scaricare" at bounding box center [565, 106] width 53 height 17
click at [504, 420] on button "Pubblicare" at bounding box center [488, 421] width 317 height 17
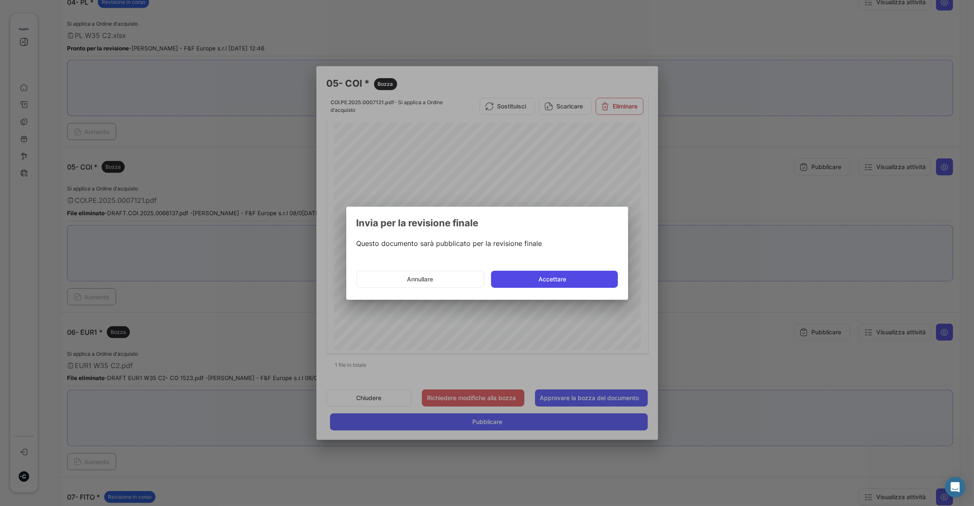
drag, startPoint x: 521, startPoint y: 283, endPoint x: 511, endPoint y: 284, distance: 9.9
click at [521, 282] on button "Accettare" at bounding box center [554, 279] width 127 height 17
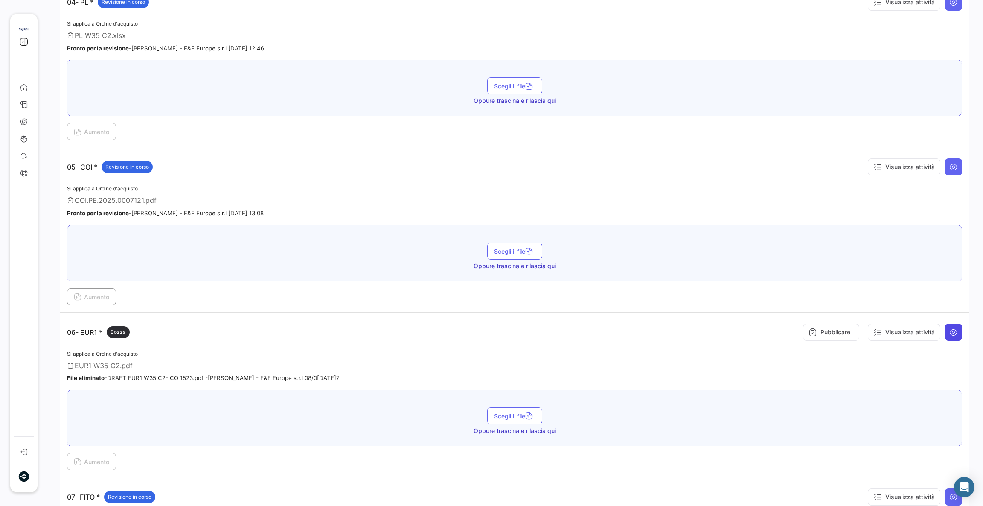
click at [950, 329] on icon at bounding box center [954, 332] width 9 height 9
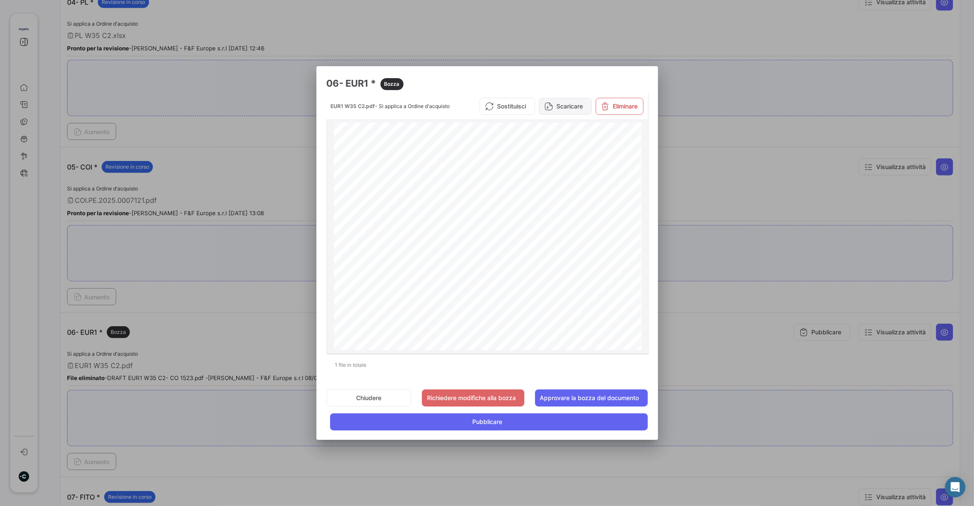
click at [551, 107] on button "Scaricare" at bounding box center [565, 106] width 53 height 17
click at [502, 422] on button "Pubblicare" at bounding box center [488, 421] width 317 height 17
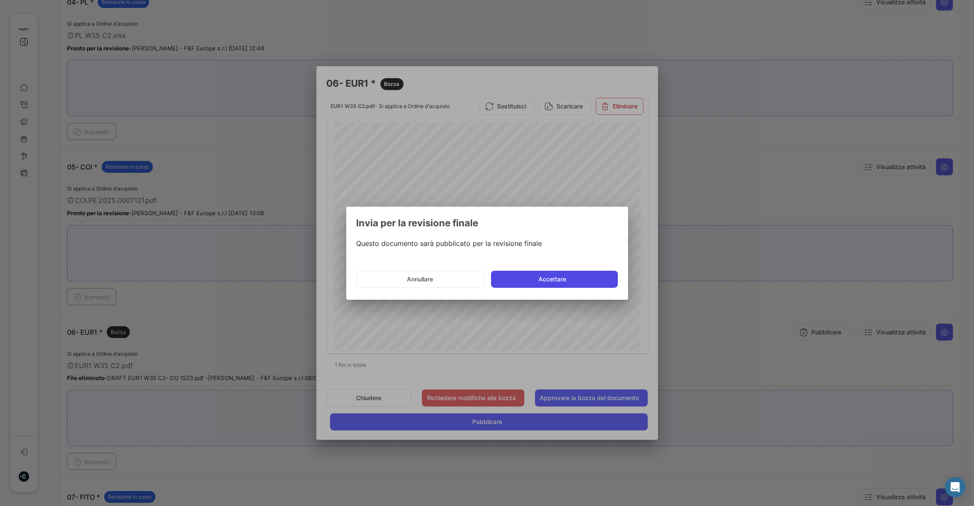
click at [551, 276] on button "Accettare" at bounding box center [554, 279] width 127 height 17
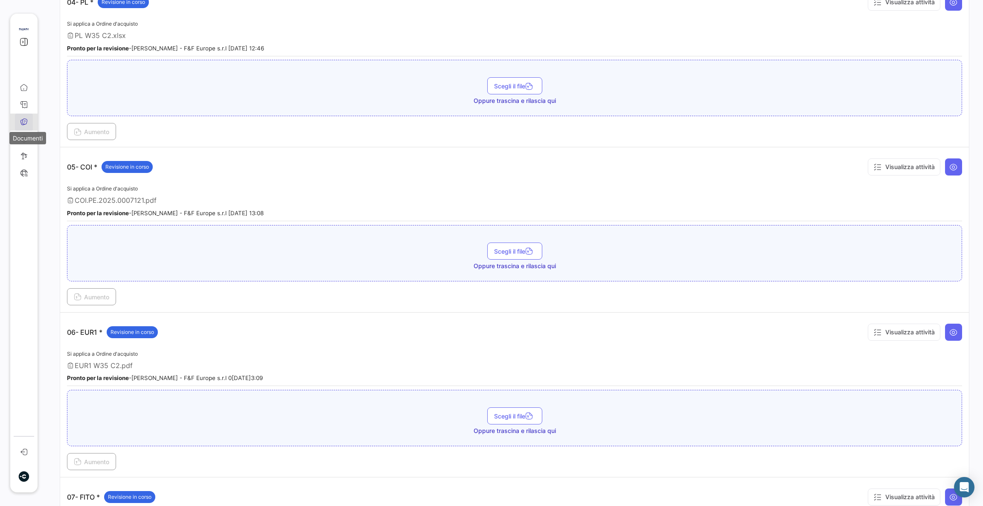
click at [27, 120] on icon at bounding box center [24, 122] width 8 height 8
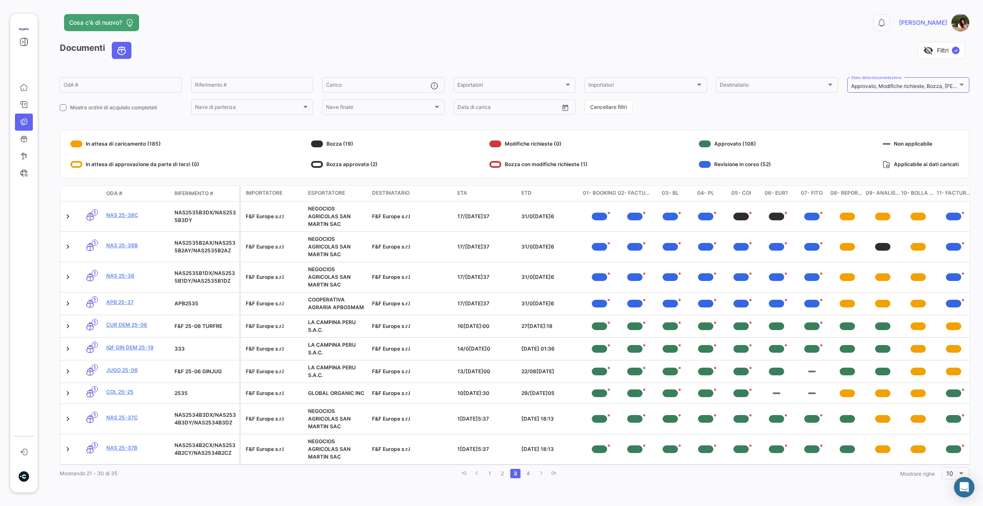
scroll to position [0, 8]
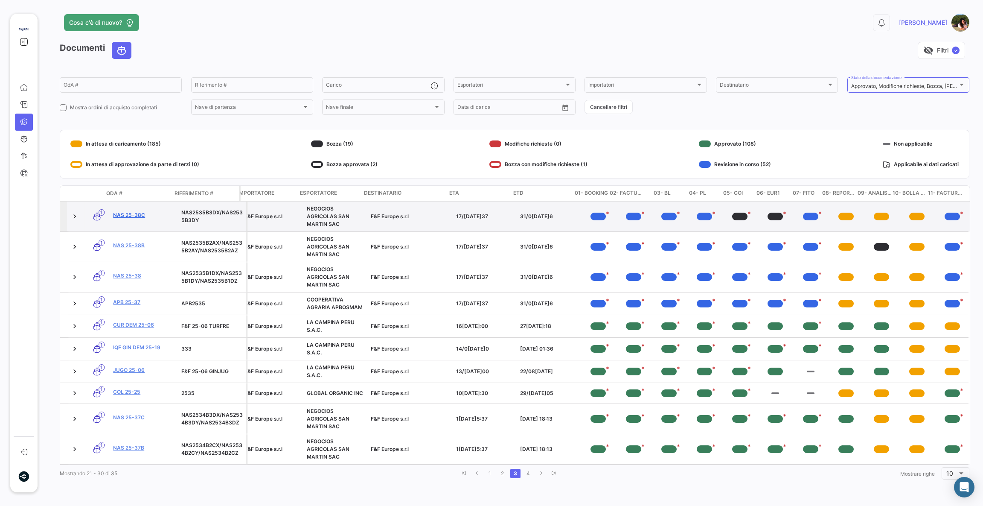
click at [113, 216] on link "NAS 25-38c" at bounding box center [143, 215] width 61 height 8
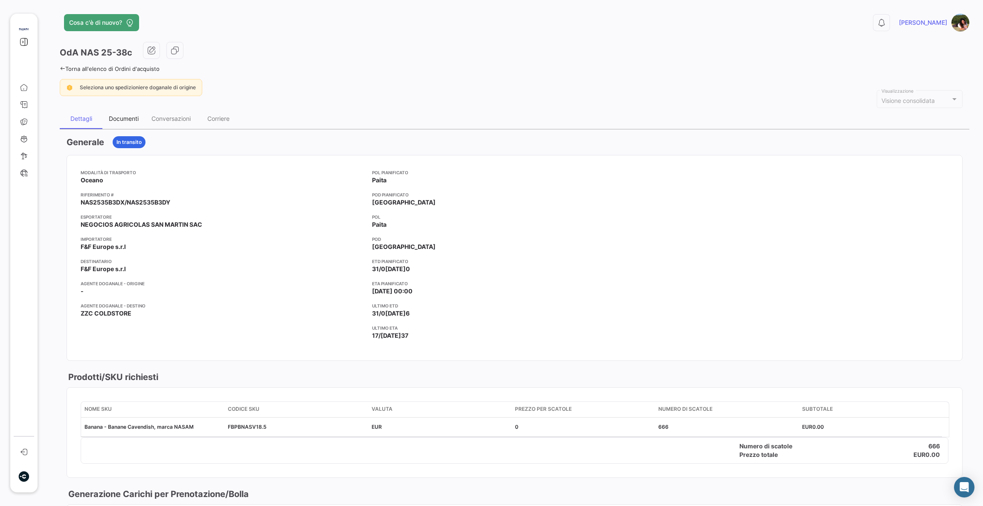
click at [126, 121] on div "Documenti" at bounding box center [124, 118] width 30 height 7
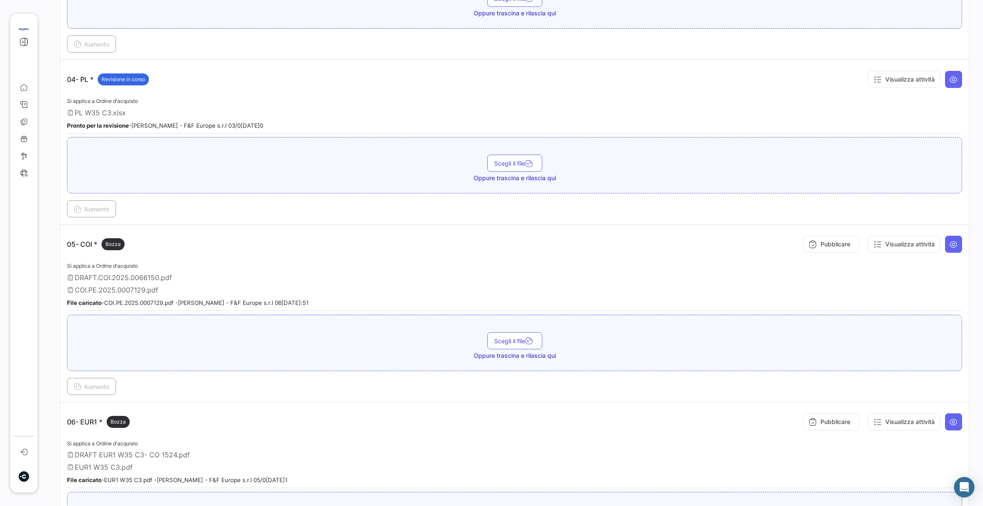
scroll to position [704, 0]
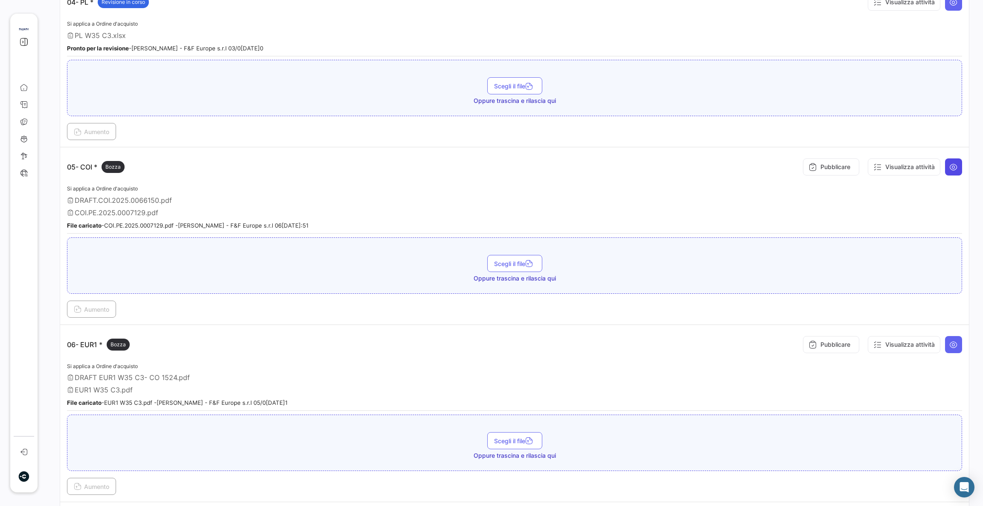
click at [951, 165] on icon at bounding box center [954, 167] width 9 height 9
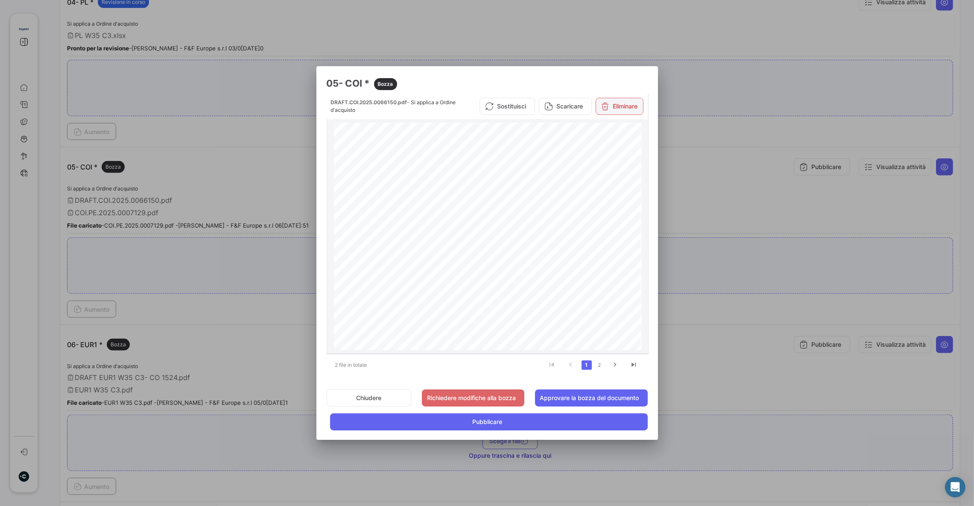
click at [615, 103] on button "Eliminare" at bounding box center [619, 106] width 48 height 17
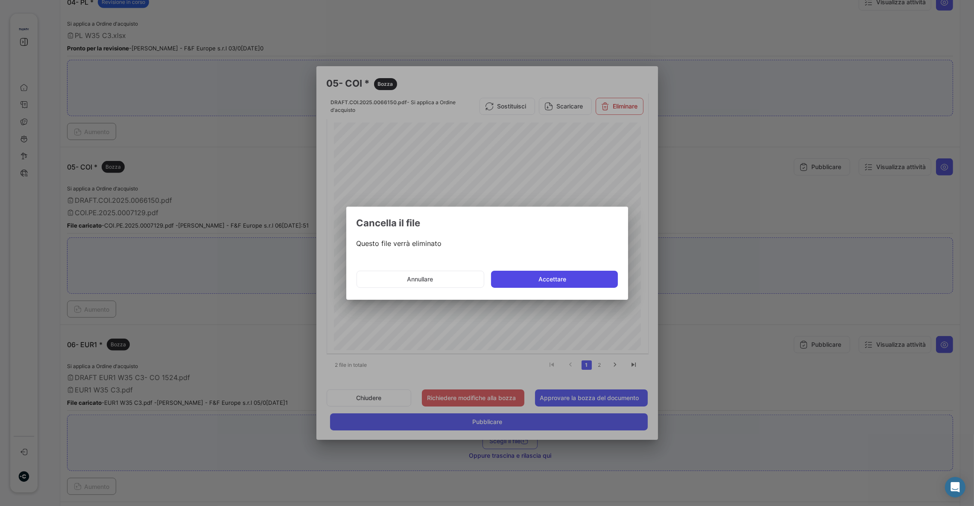
click at [549, 284] on button "Accettare" at bounding box center [554, 279] width 127 height 17
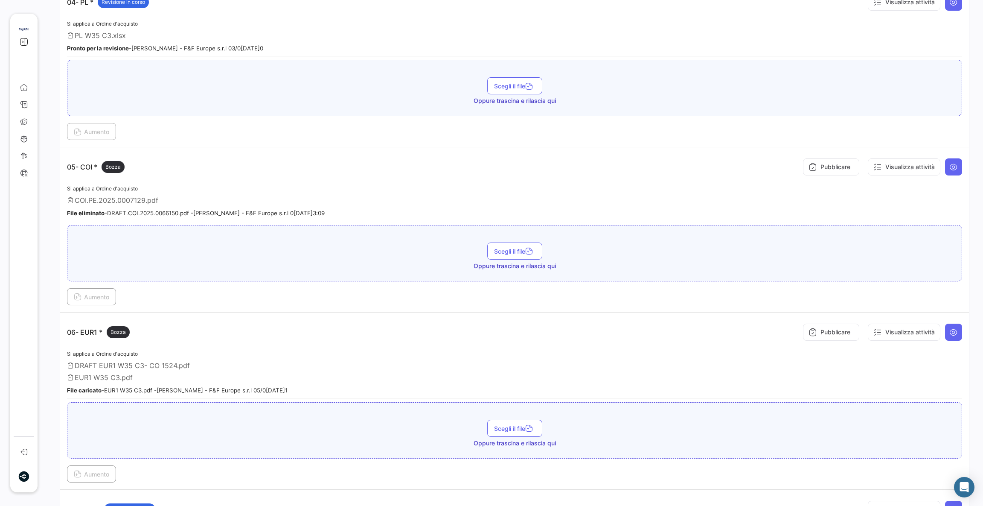
click at [951, 349] on div "Si applica a Ordine d'acquisto DRAFT EUR1 W35 C3- CO 1524.pdf EUR1 W35 C3.pdf F…" at bounding box center [515, 374] width 896 height 50
click at [956, 333] on td "06- EUR1 * Bozza Pubblicare Visualizza attività Si applica a Ordine d'acquisto …" at bounding box center [514, 400] width 909 height 177
click at [950, 330] on icon at bounding box center [954, 332] width 9 height 9
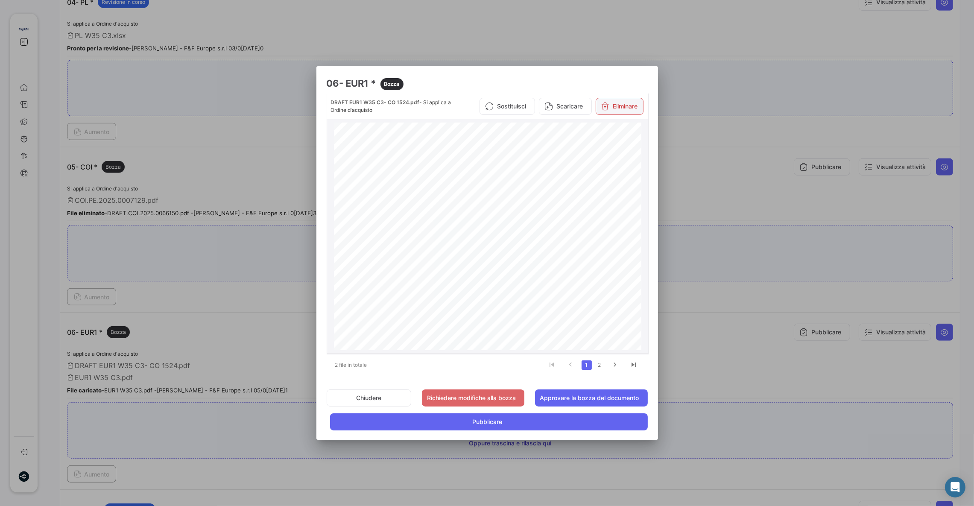
click at [619, 103] on button "Eliminare" at bounding box center [619, 106] width 48 height 17
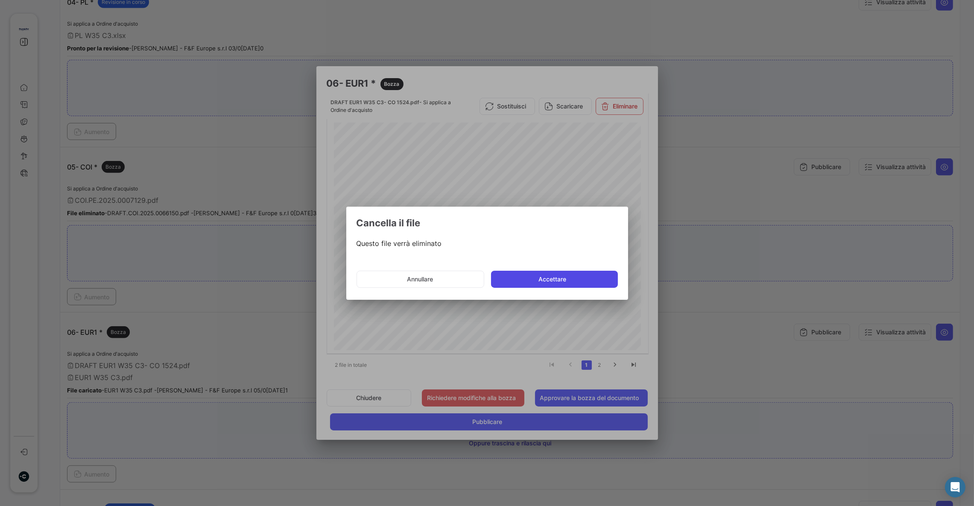
click at [582, 283] on button "Accettare" at bounding box center [554, 279] width 127 height 17
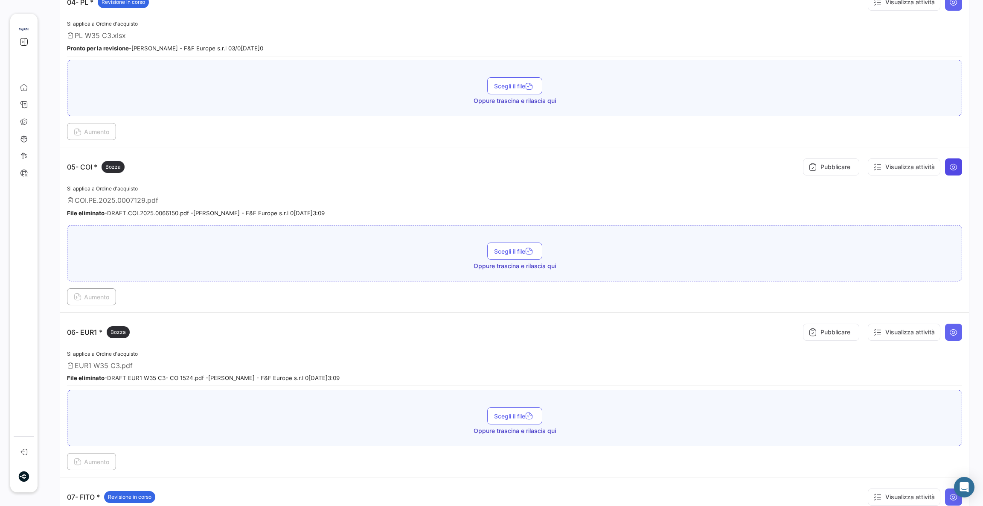
click at [950, 166] on icon at bounding box center [954, 167] width 9 height 9
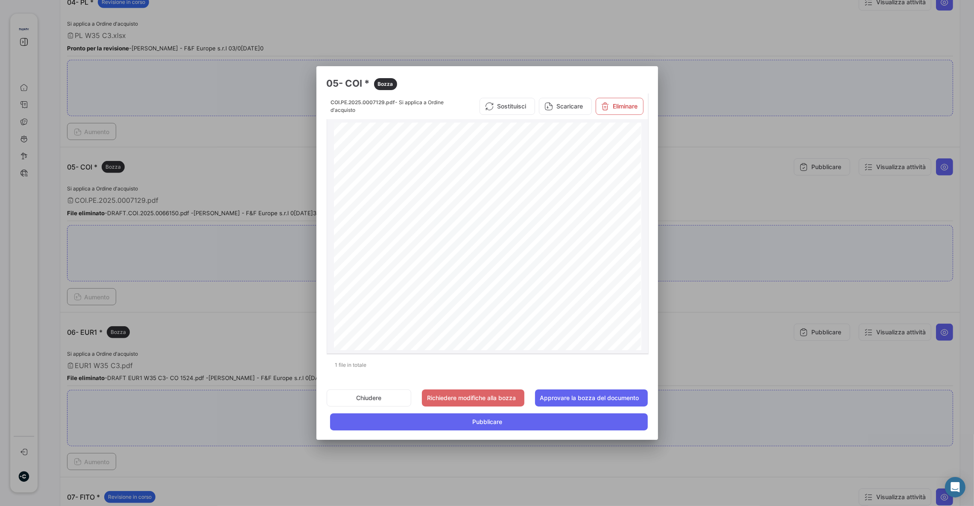
click at [559, 111] on button "Scaricare" at bounding box center [565, 106] width 53 height 17
click at [499, 423] on span "Pubblicare" at bounding box center [487, 421] width 30 height 9
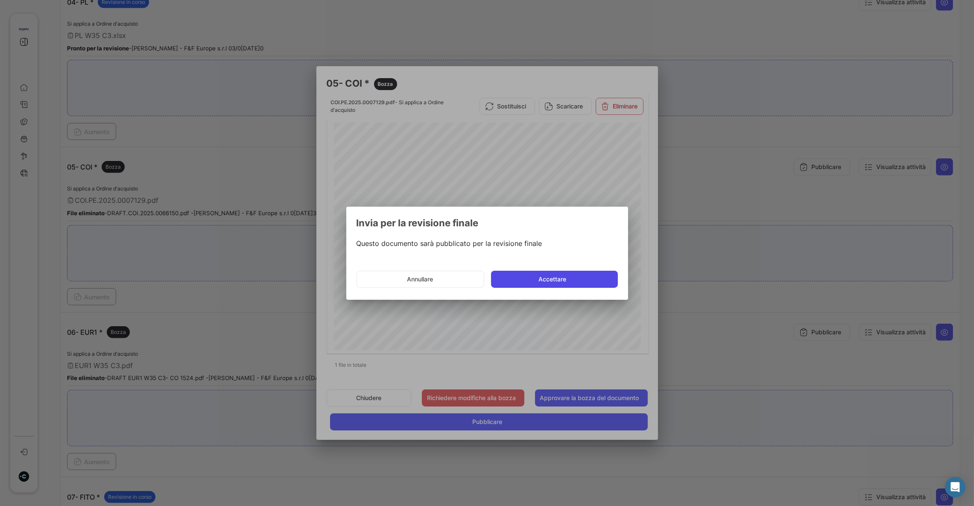
click at [531, 277] on button "Accettare" at bounding box center [554, 279] width 127 height 17
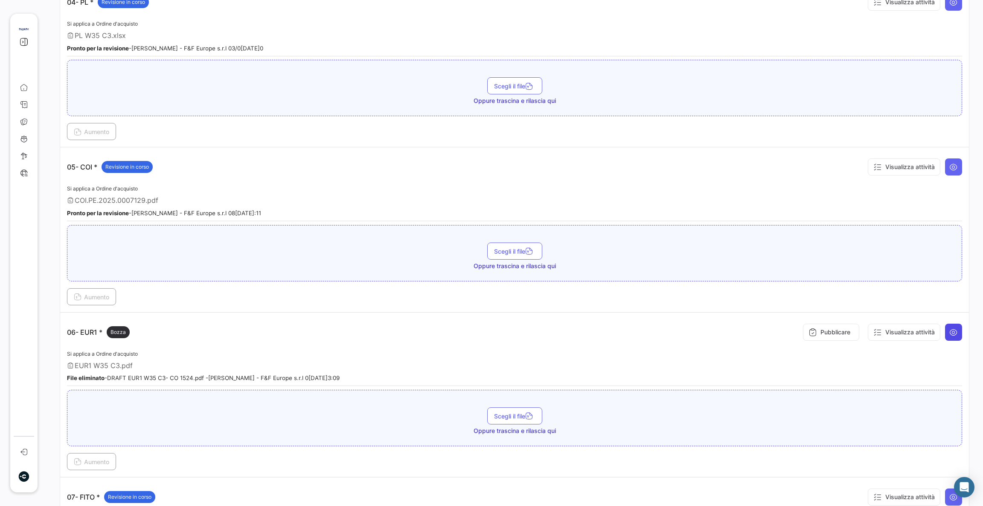
click at [950, 328] on icon at bounding box center [954, 332] width 9 height 9
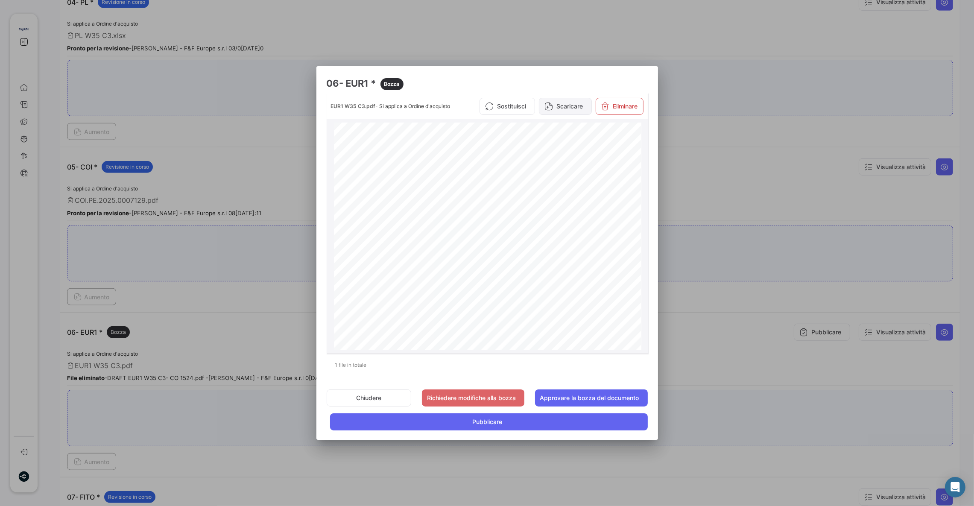
click at [571, 107] on button "Scaricare" at bounding box center [565, 106] width 53 height 17
click at [493, 423] on span "Pubblicare" at bounding box center [487, 421] width 30 height 9
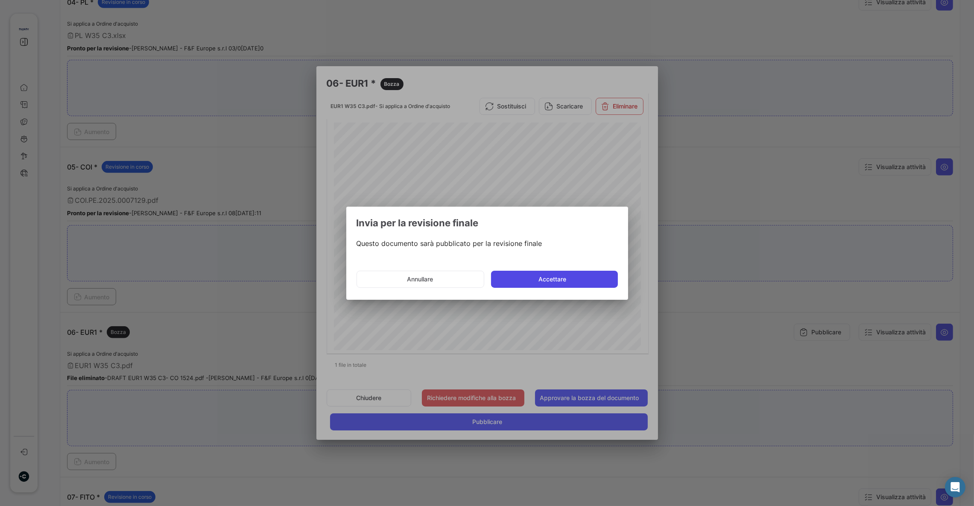
click at [531, 271] on button "Accettare" at bounding box center [554, 279] width 127 height 17
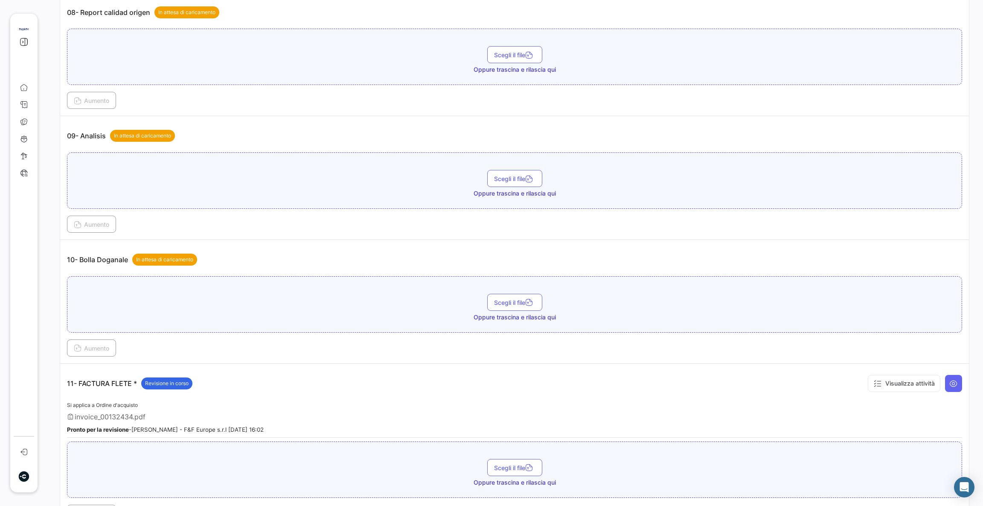
scroll to position [1408, 0]
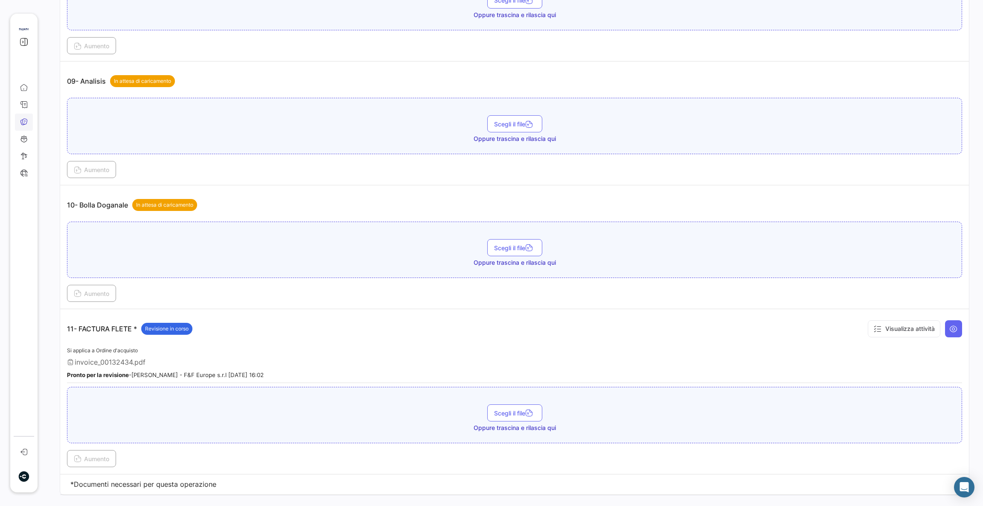
click at [29, 123] on link "Documenti" at bounding box center [24, 122] width 18 height 17
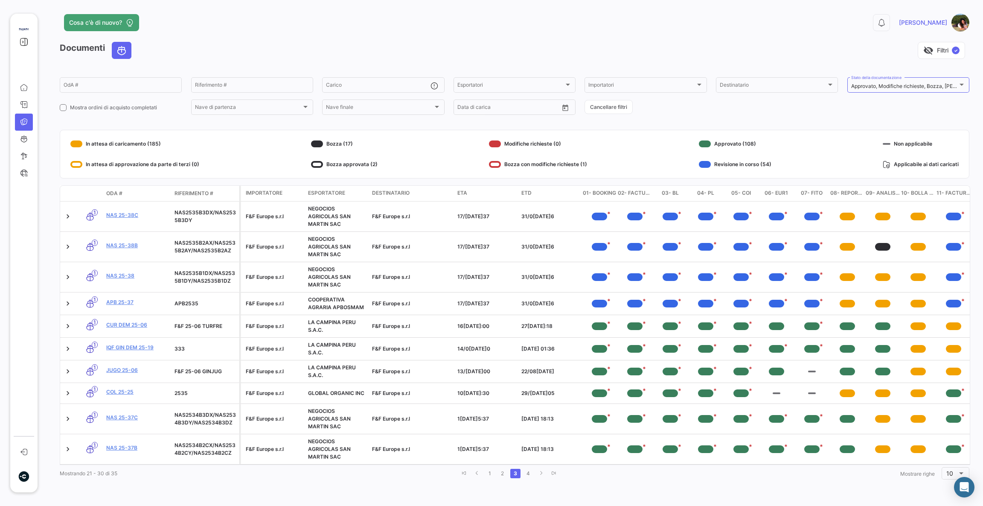
scroll to position [0, 8]
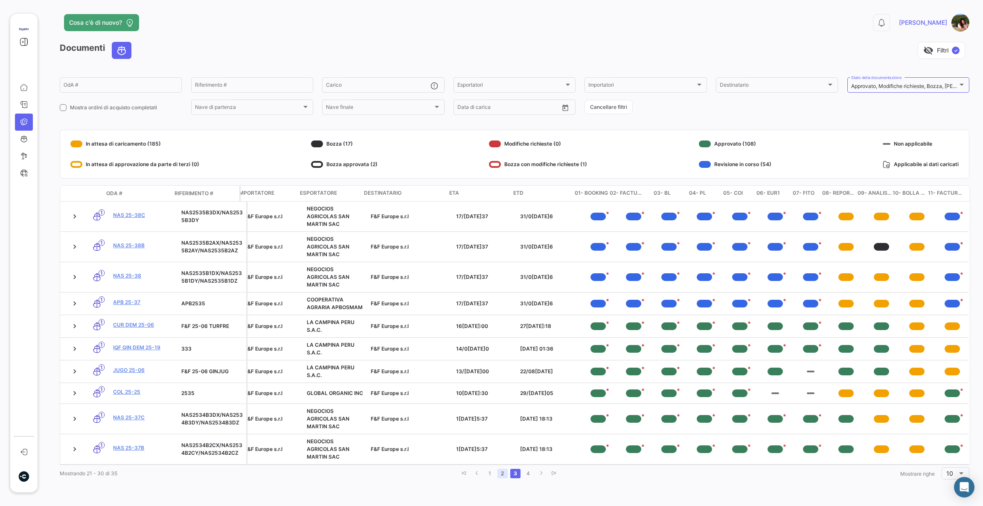
click at [499, 478] on link "2" at bounding box center [503, 473] width 10 height 9
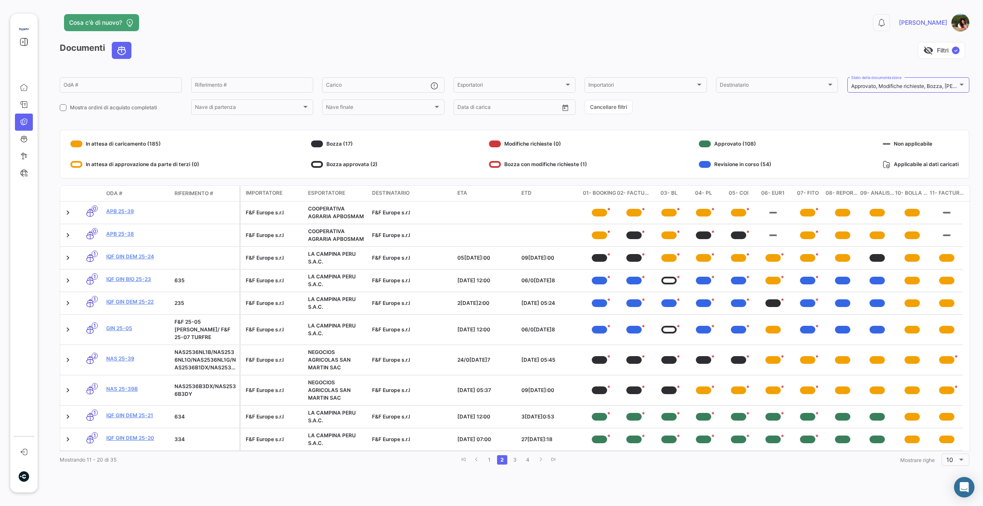
scroll to position [0, 0]
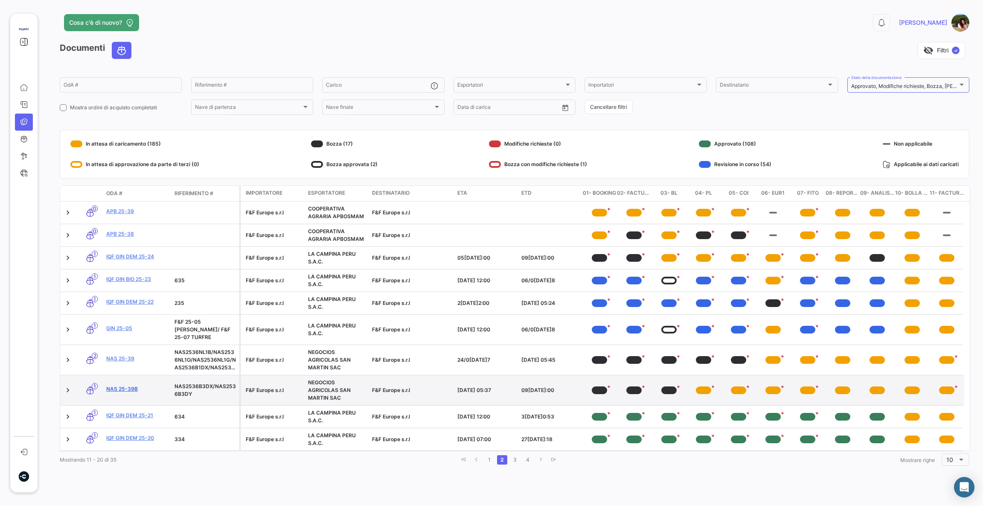
click at [136, 385] on link "NAS 25-39b" at bounding box center [136, 389] width 61 height 8
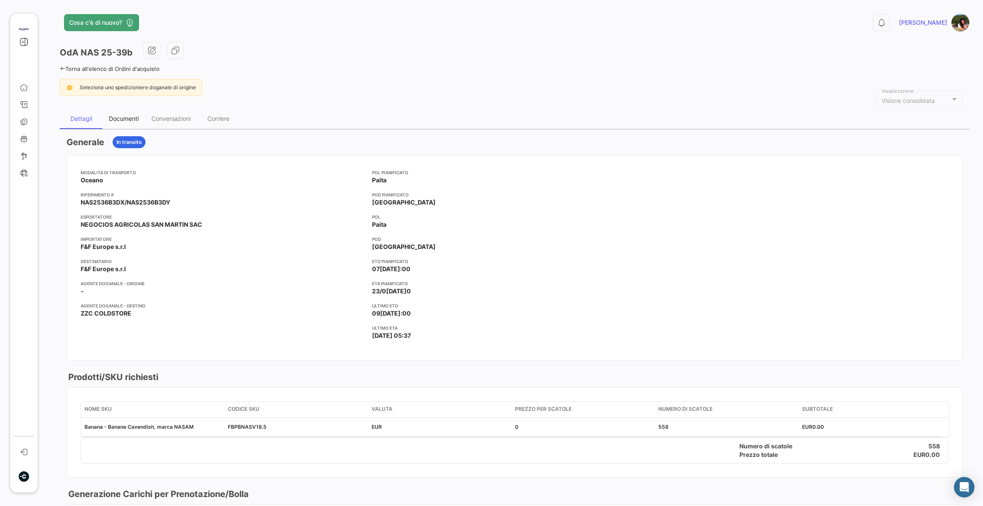
click at [136, 122] on div "Documenti" at bounding box center [123, 118] width 43 height 20
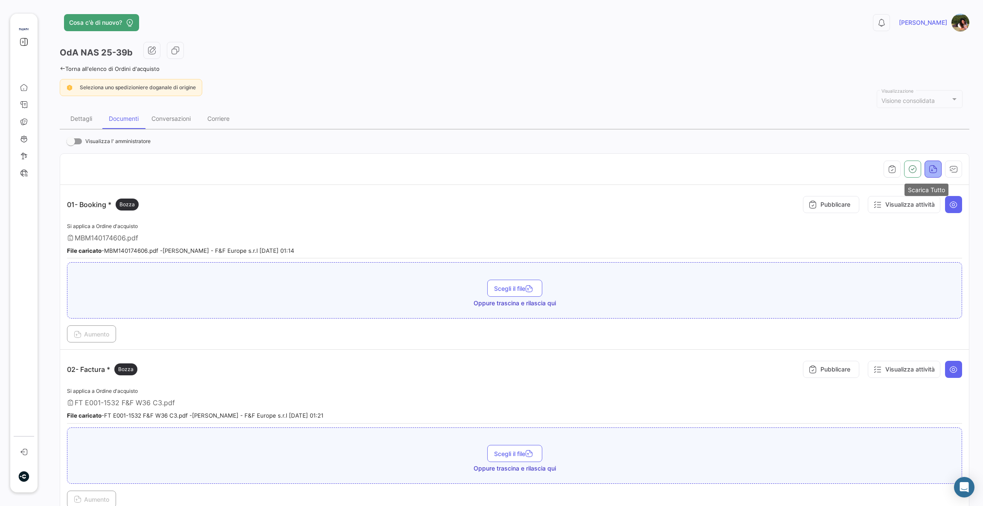
click at [929, 171] on icon "button" at bounding box center [933, 169] width 9 height 9
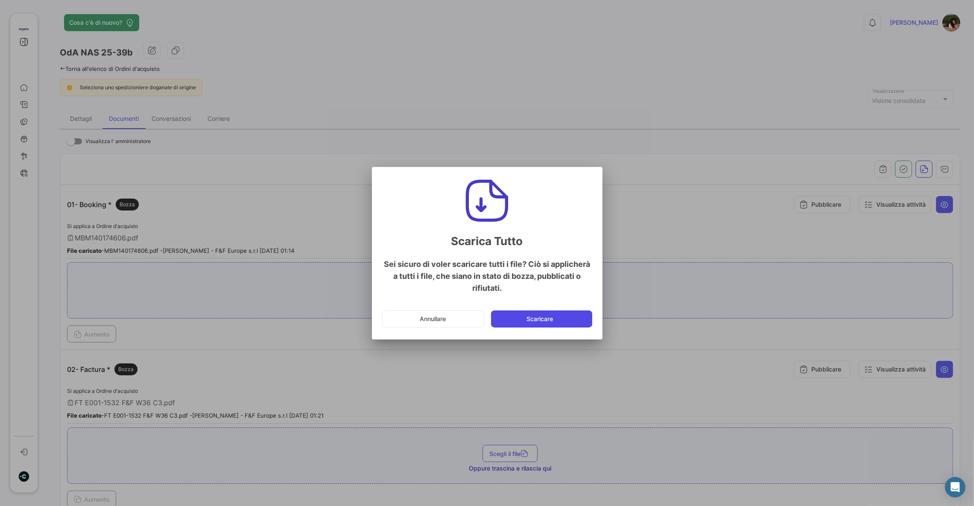
click at [560, 324] on button "Scaricare" at bounding box center [541, 318] width 101 height 17
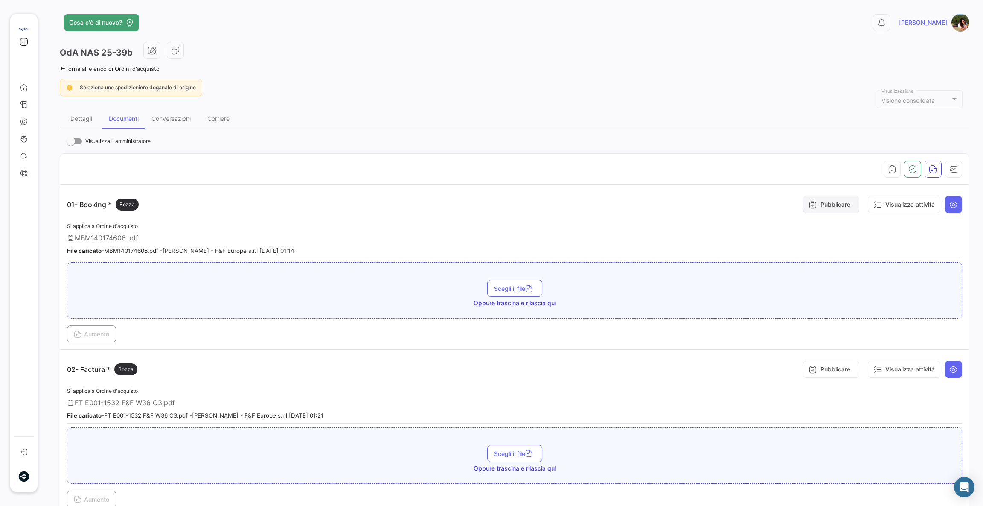
click at [816, 208] on button "Pubblicare" at bounding box center [831, 204] width 56 height 17
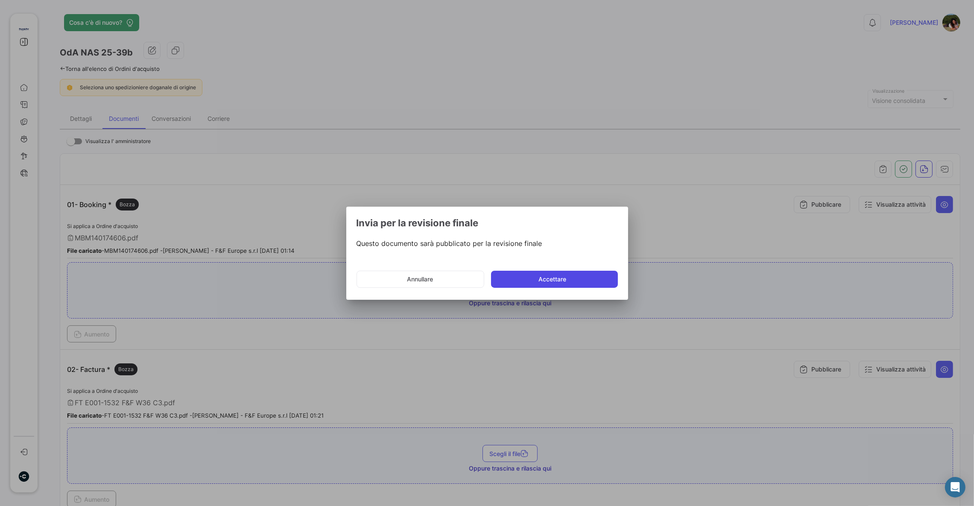
click at [572, 273] on button "Accettare" at bounding box center [554, 279] width 127 height 17
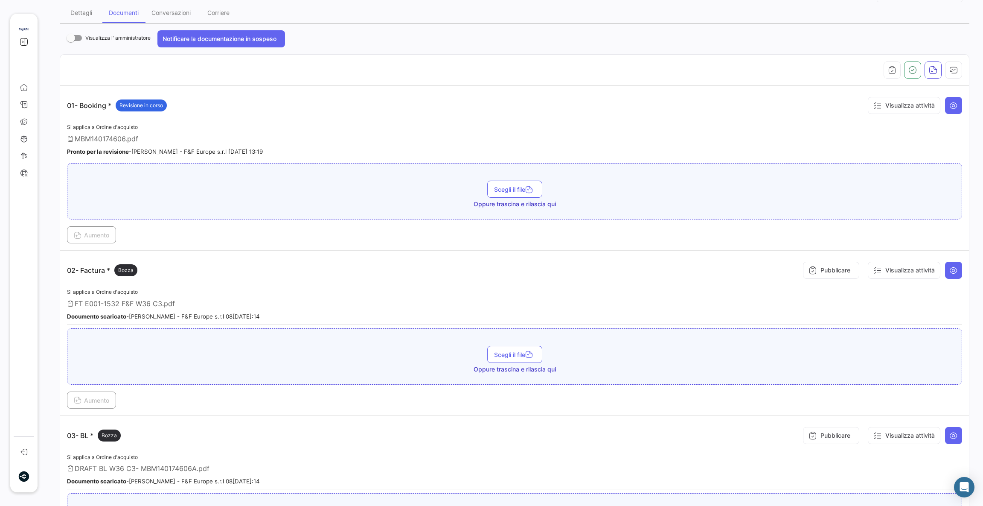
scroll to position [128, 0]
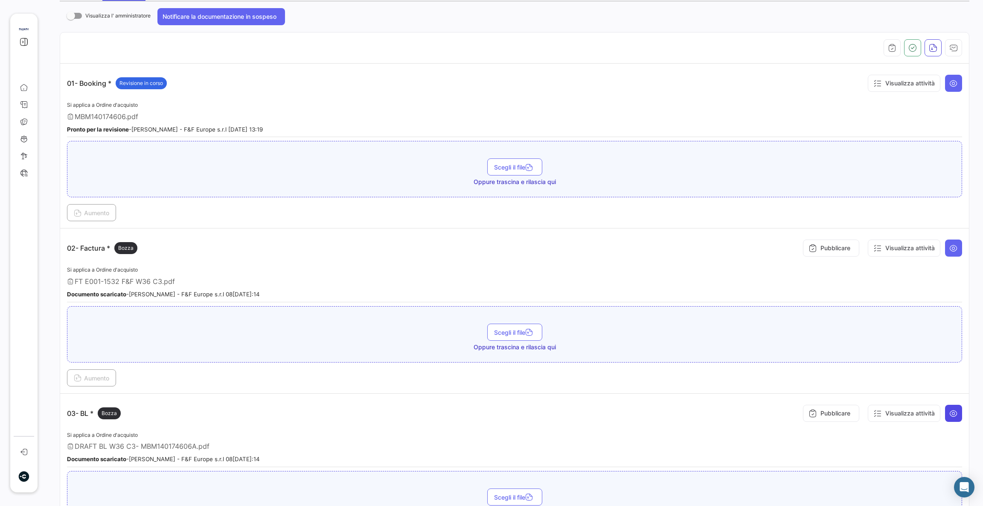
click at [950, 410] on icon at bounding box center [954, 413] width 9 height 9
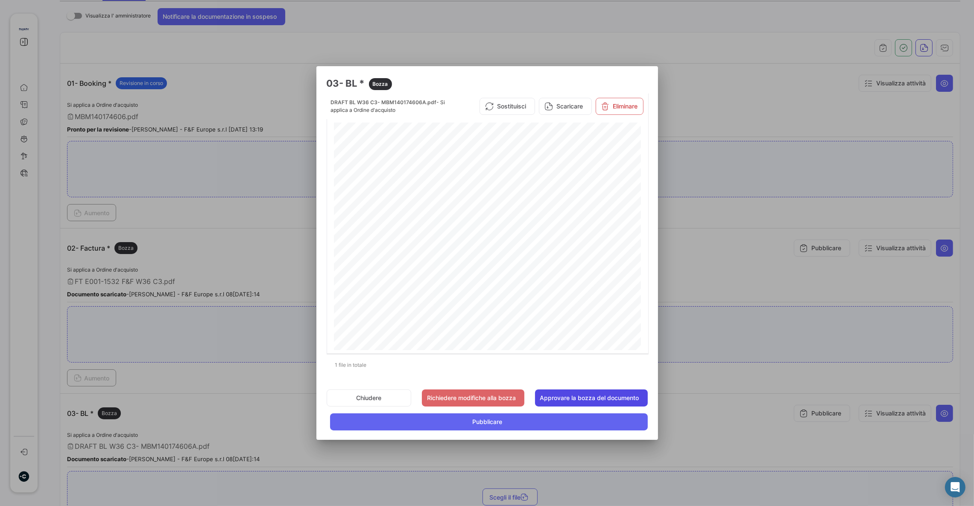
click at [613, 398] on button "Approvare la bozza del documento" at bounding box center [591, 397] width 113 height 17
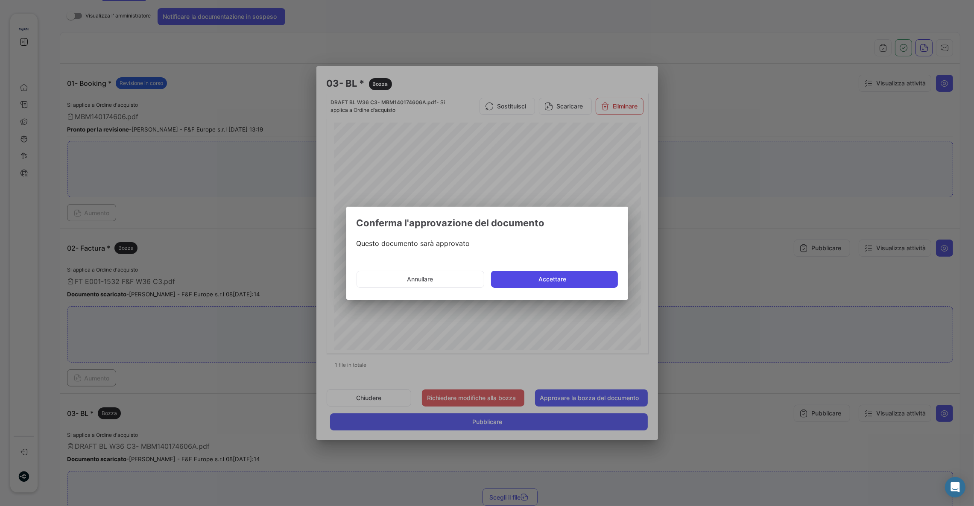
click at [578, 283] on button "Accettare" at bounding box center [554, 279] width 127 height 17
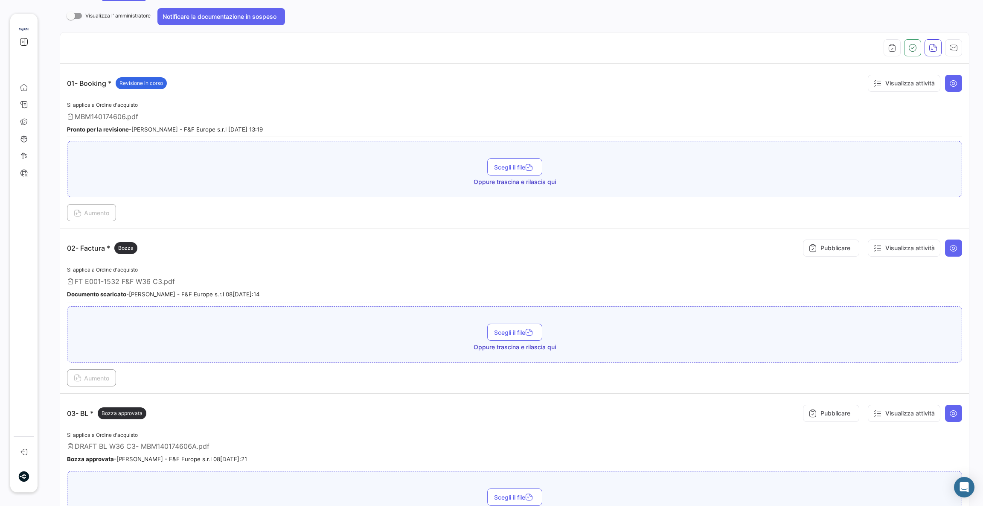
click at [950, 245] on icon at bounding box center [954, 248] width 9 height 9
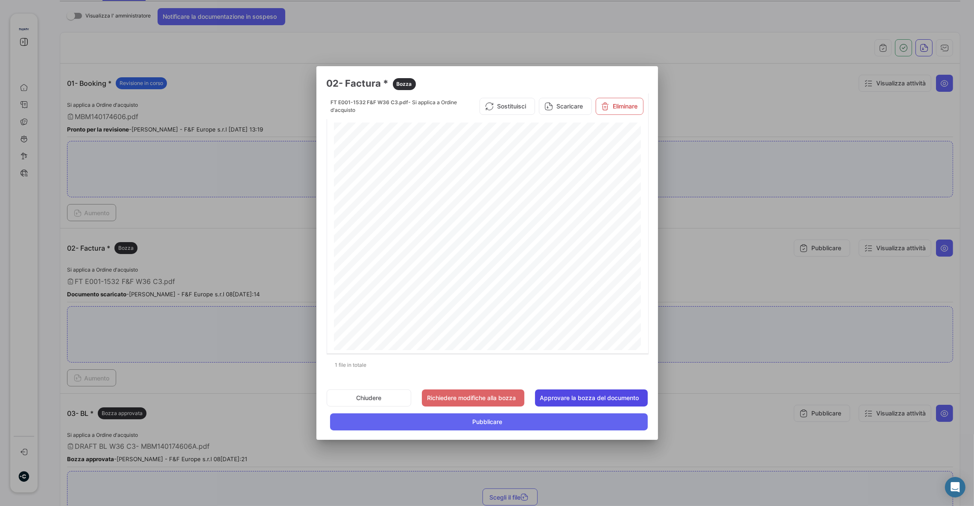
click at [618, 400] on button "Approvare la bozza del documento" at bounding box center [591, 397] width 113 height 17
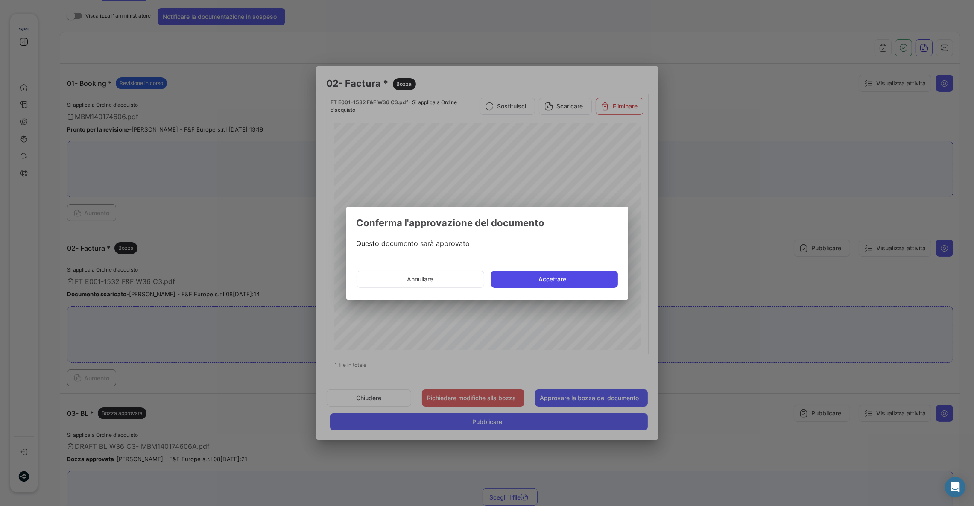
click at [559, 283] on button "Accettare" at bounding box center [554, 279] width 127 height 17
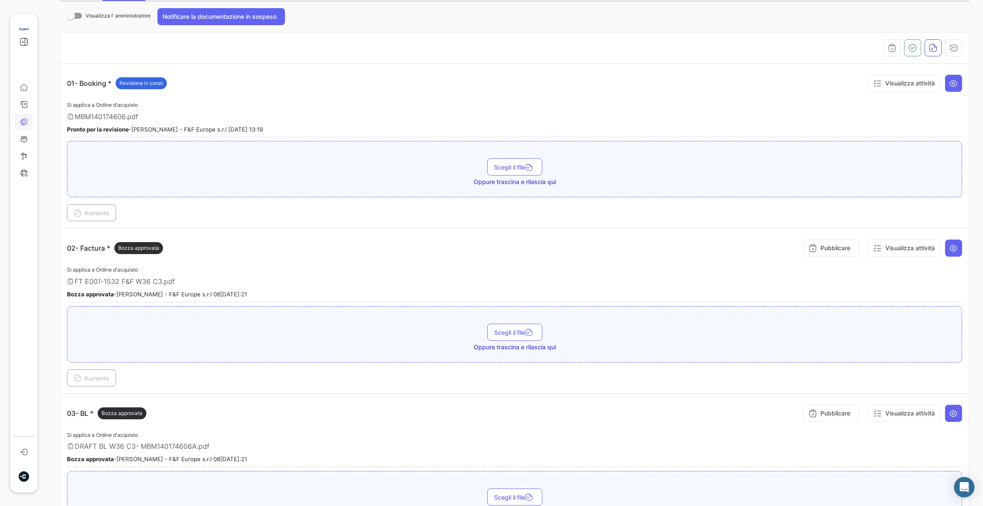
click at [17, 121] on link "Documenti" at bounding box center [24, 122] width 18 height 17
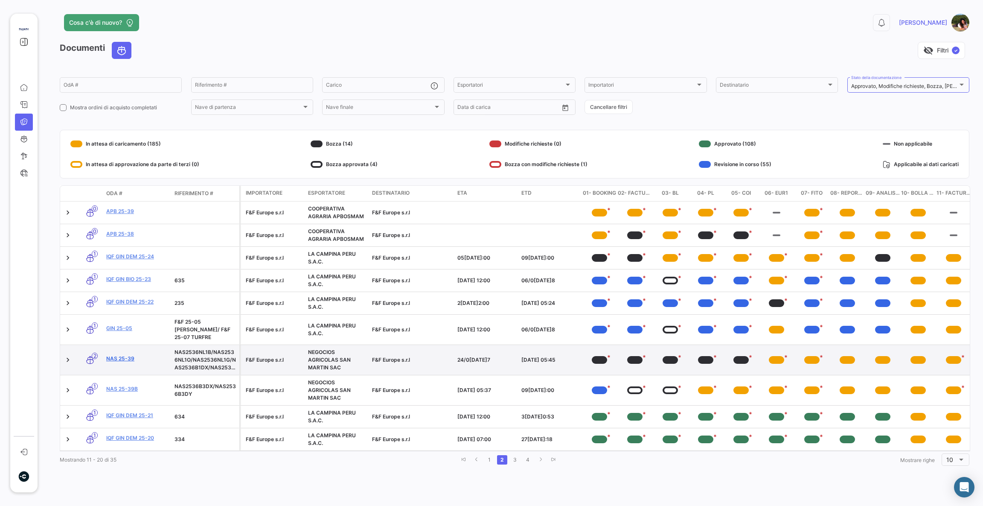
click at [114, 355] on link "NAS 25-39" at bounding box center [136, 359] width 61 height 8
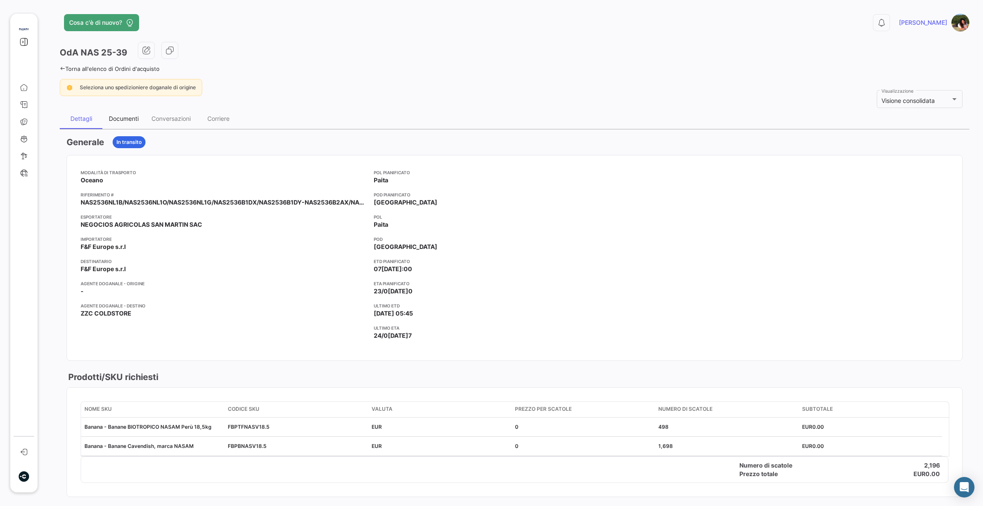
click at [140, 116] on div "Documenti" at bounding box center [123, 118] width 43 height 20
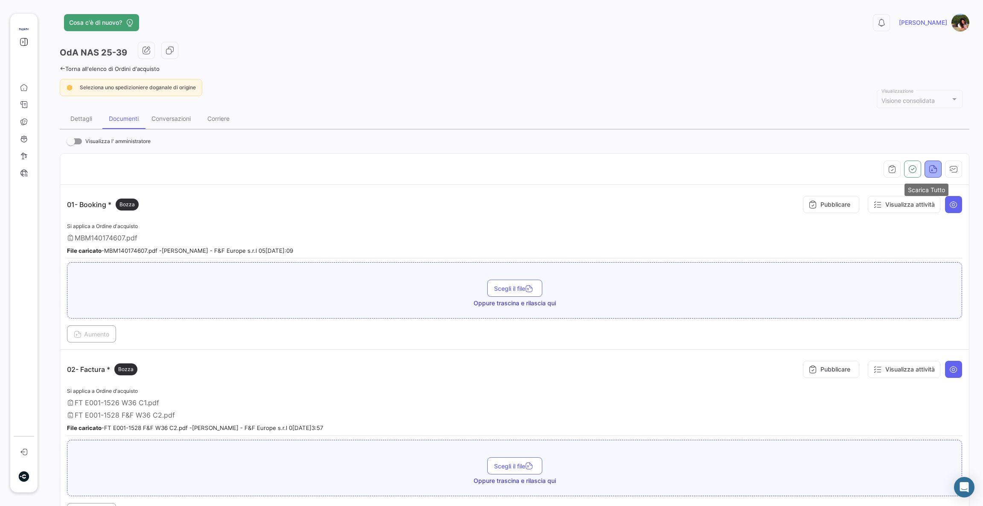
click at [931, 168] on button "button" at bounding box center [933, 168] width 17 height 17
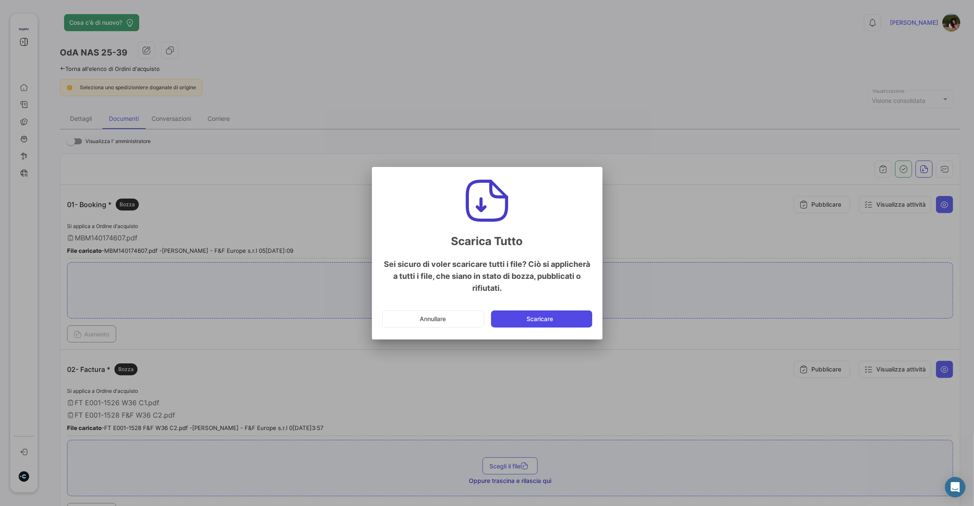
click at [523, 322] on button "Scaricare" at bounding box center [541, 318] width 101 height 17
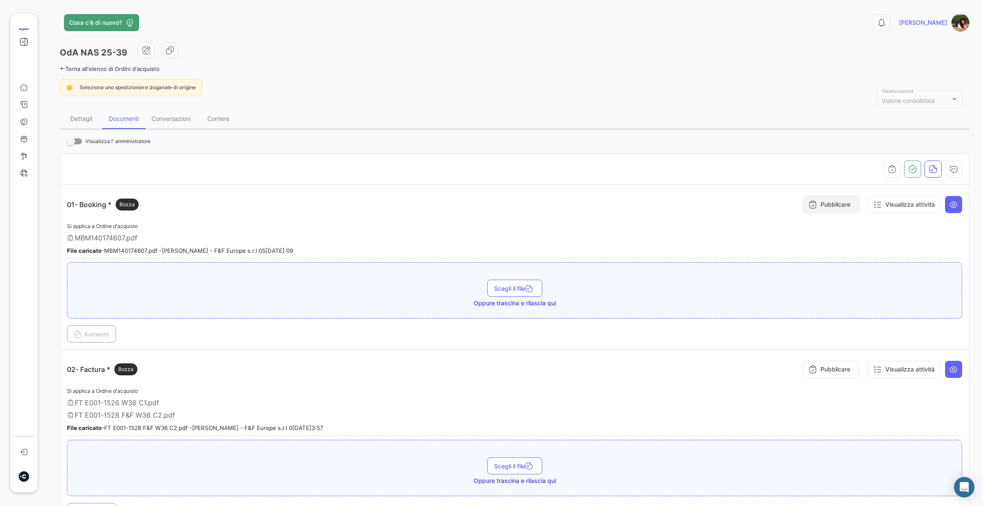
click at [840, 205] on button "Pubblicare" at bounding box center [831, 204] width 56 height 17
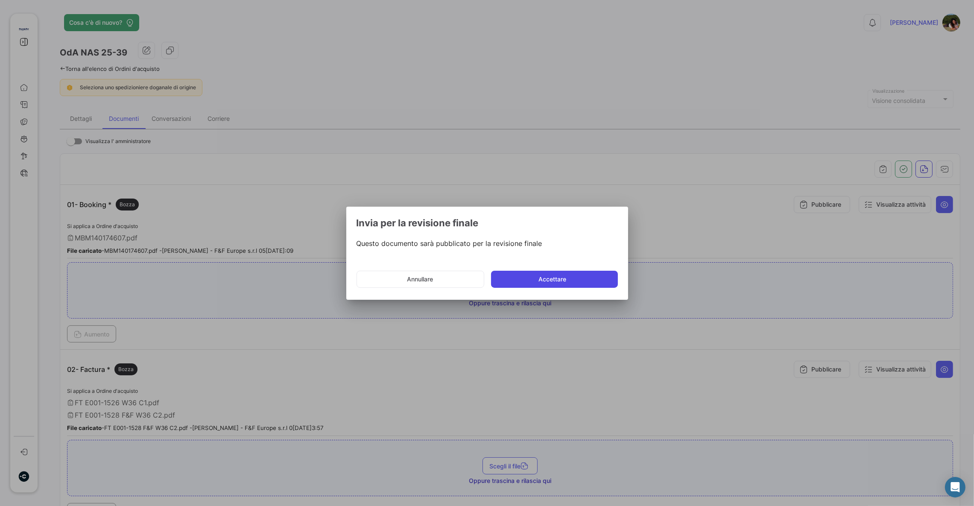
click at [577, 280] on button "Accettare" at bounding box center [554, 279] width 127 height 17
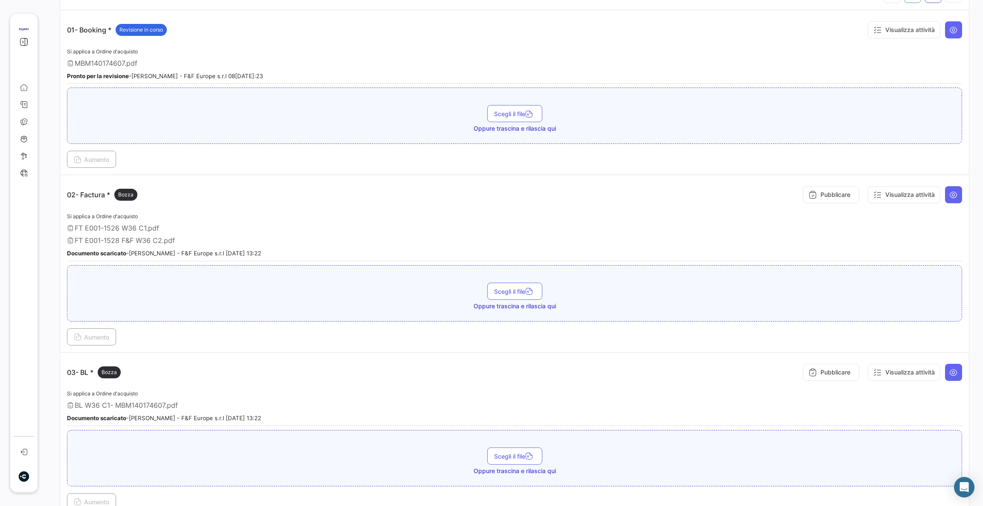
scroll to position [384, 0]
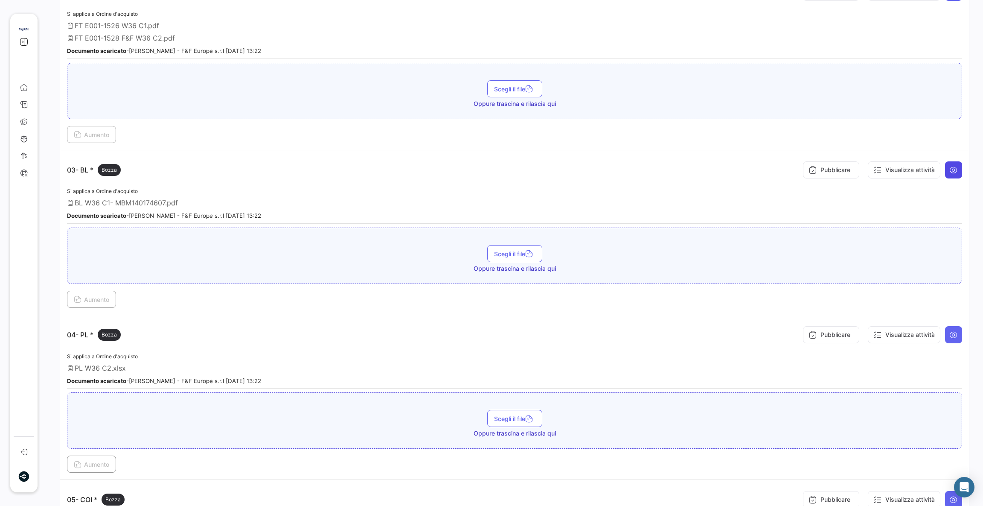
click at [950, 171] on icon at bounding box center [954, 170] width 9 height 9
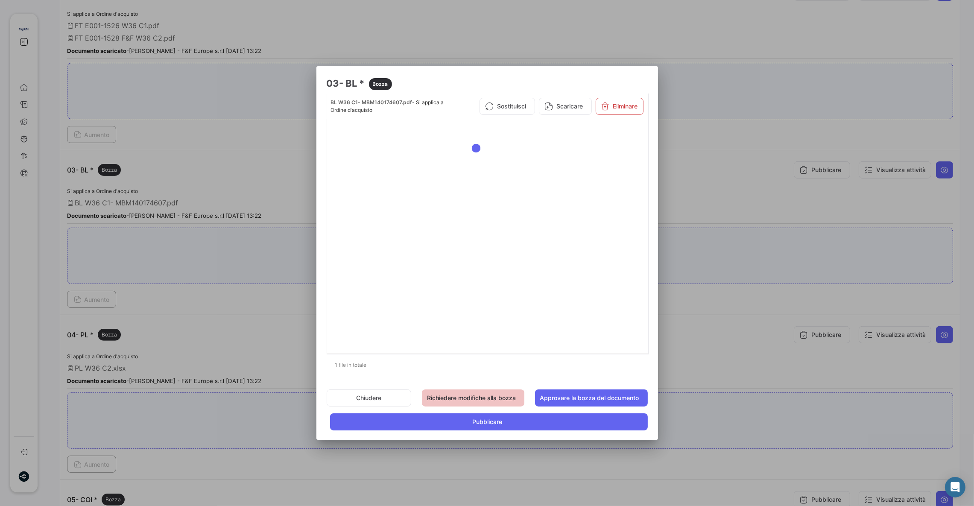
click at [469, 401] on button "Richiedere modifiche alla bozza" at bounding box center [473, 397] width 102 height 17
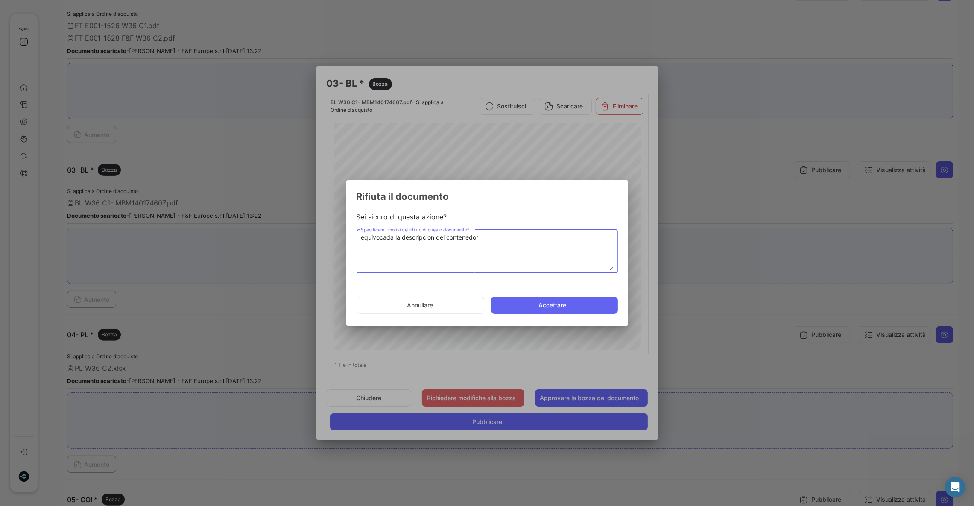
paste textarea "TCLU1384336"
click at [432, 236] on textarea "equivocada la descripcion del contenedor TCLU1384336" at bounding box center [487, 252] width 252 height 38
type textarea "equivocada la descripcion/reparticion/lotes del contenedor TCLU1384336"
click at [570, 310] on button "Accettare" at bounding box center [554, 305] width 127 height 17
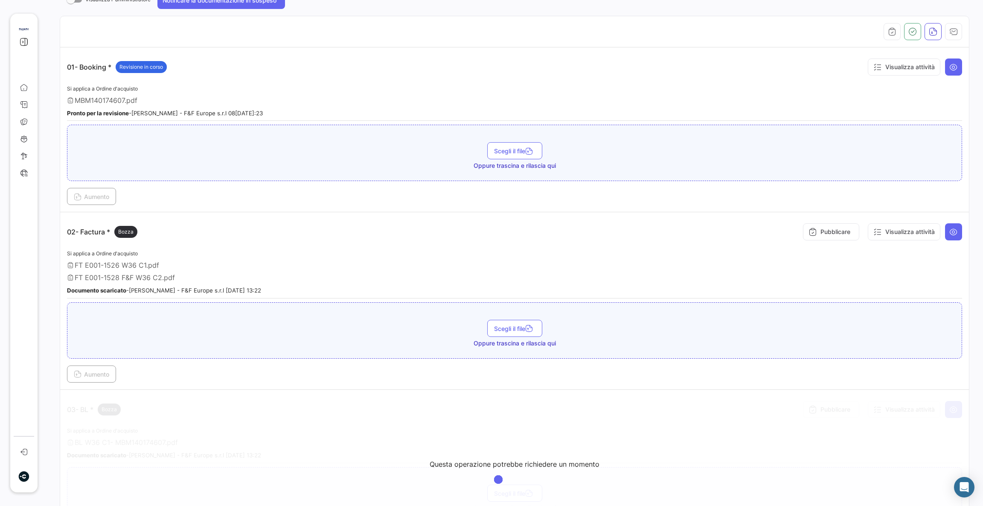
scroll to position [128, 0]
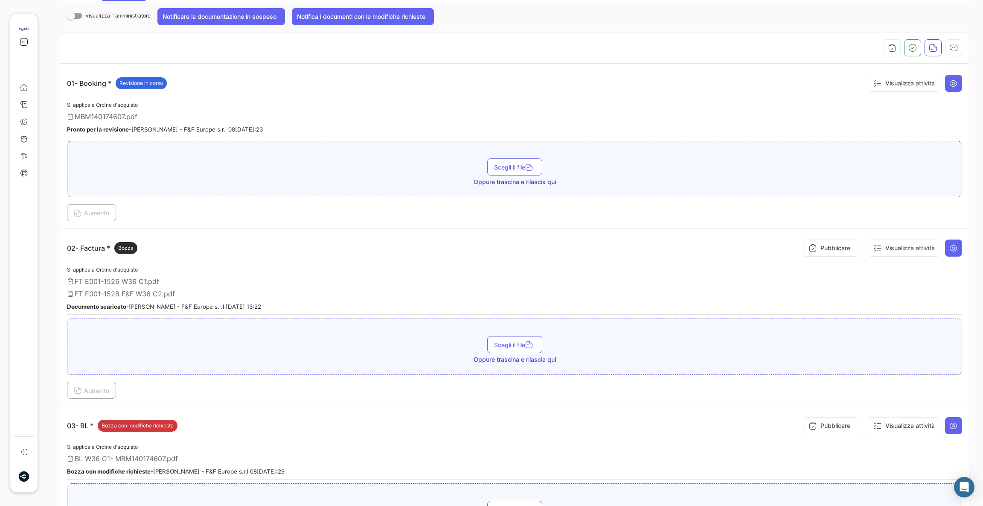
click at [951, 252] on button at bounding box center [953, 247] width 17 height 17
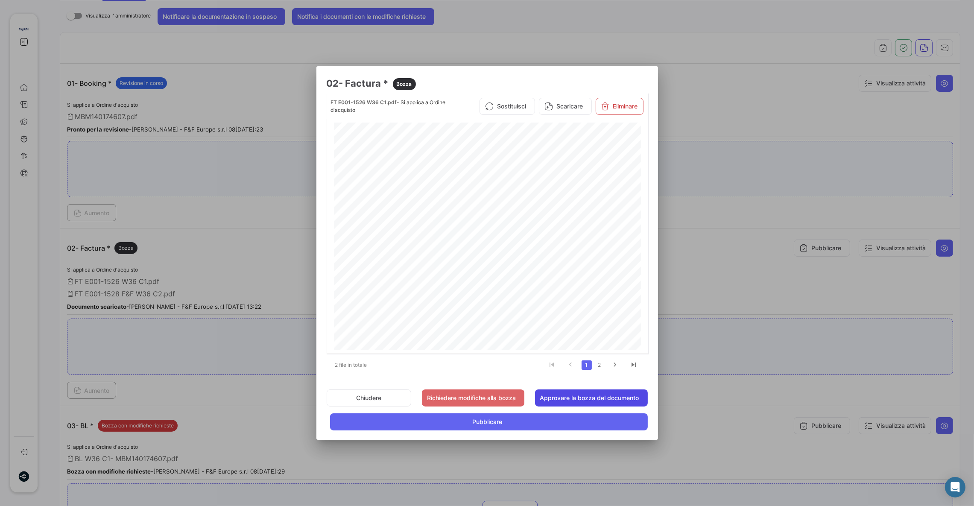
click at [592, 402] on button "Approvare la bozza del documento" at bounding box center [591, 397] width 113 height 17
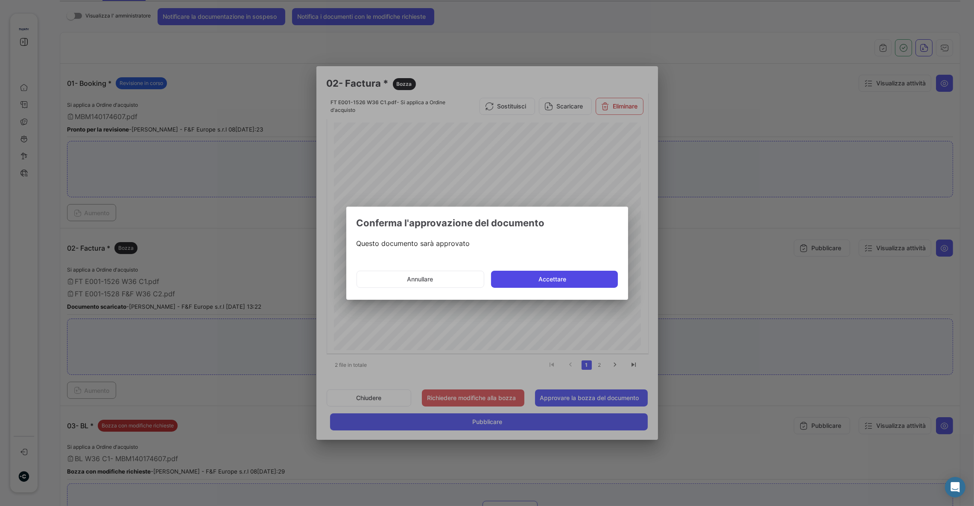
click at [545, 283] on button "Accettare" at bounding box center [554, 279] width 127 height 17
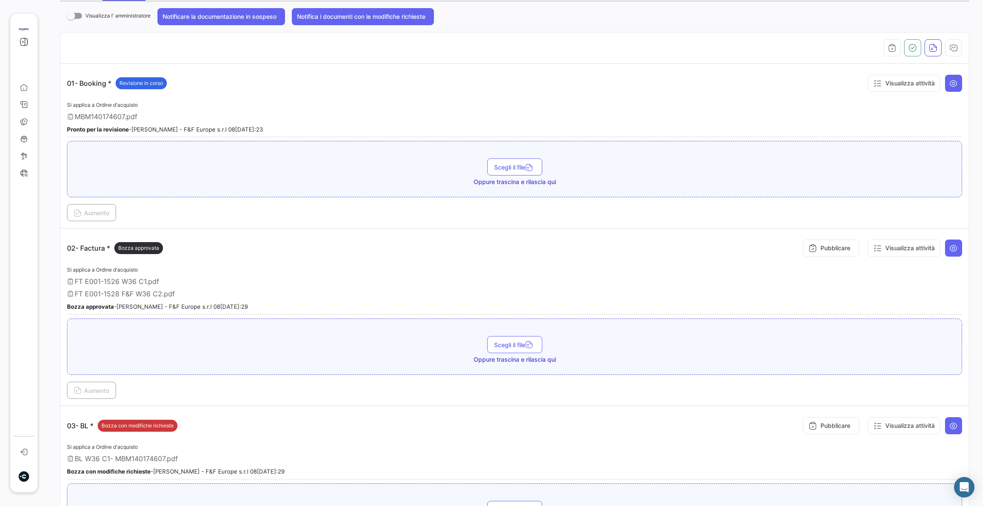
scroll to position [512, 0]
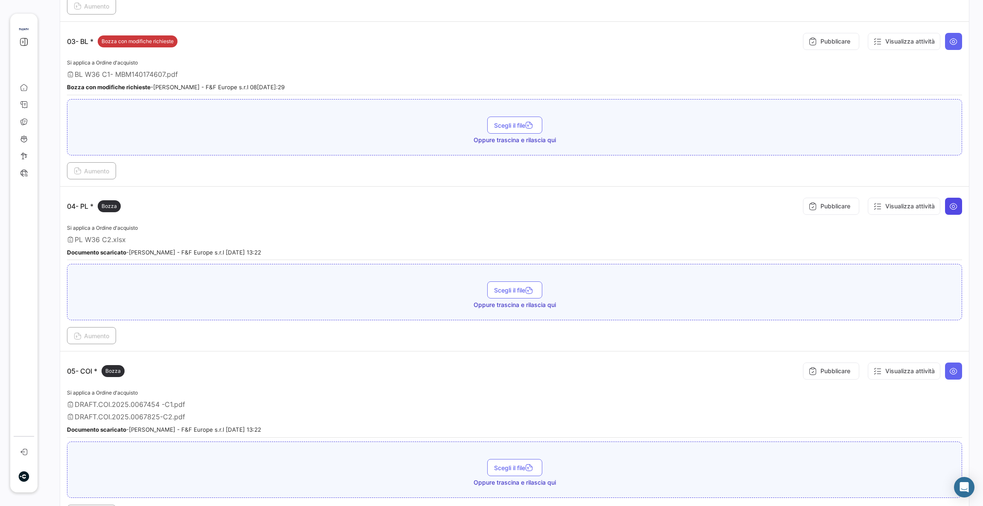
click at [953, 210] on button at bounding box center [953, 206] width 17 height 17
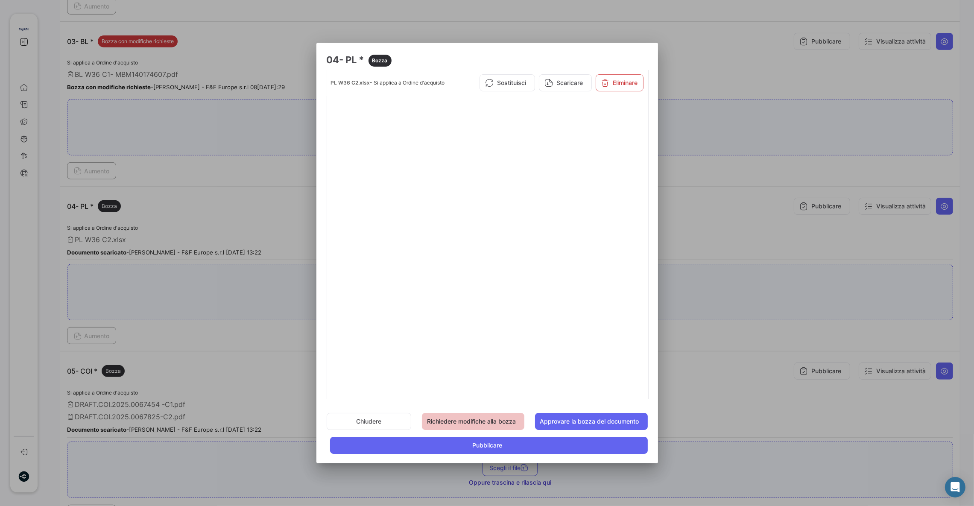
click at [467, 423] on button "Richiedere modifiche alla bozza" at bounding box center [473, 421] width 102 height 17
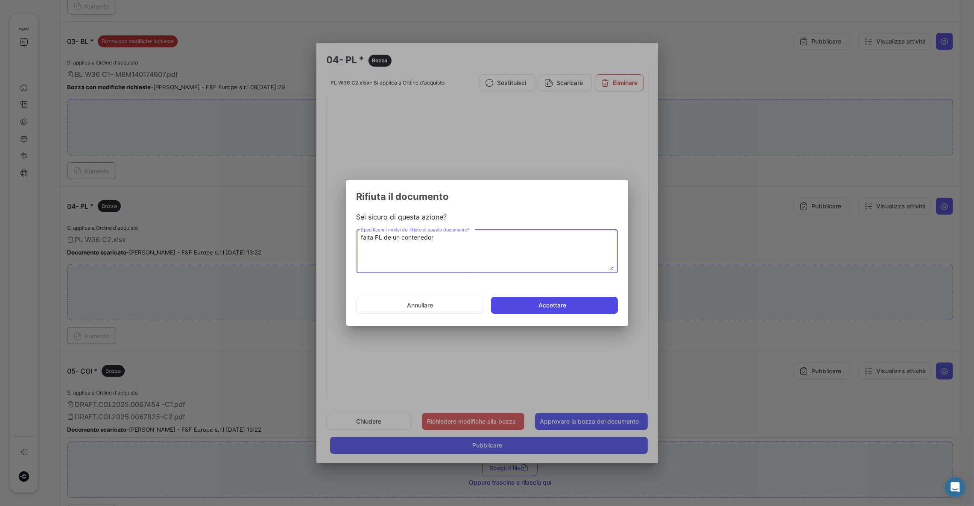
type textarea "falta PL de un contenedor"
click at [567, 305] on button "Accettare" at bounding box center [554, 305] width 127 height 17
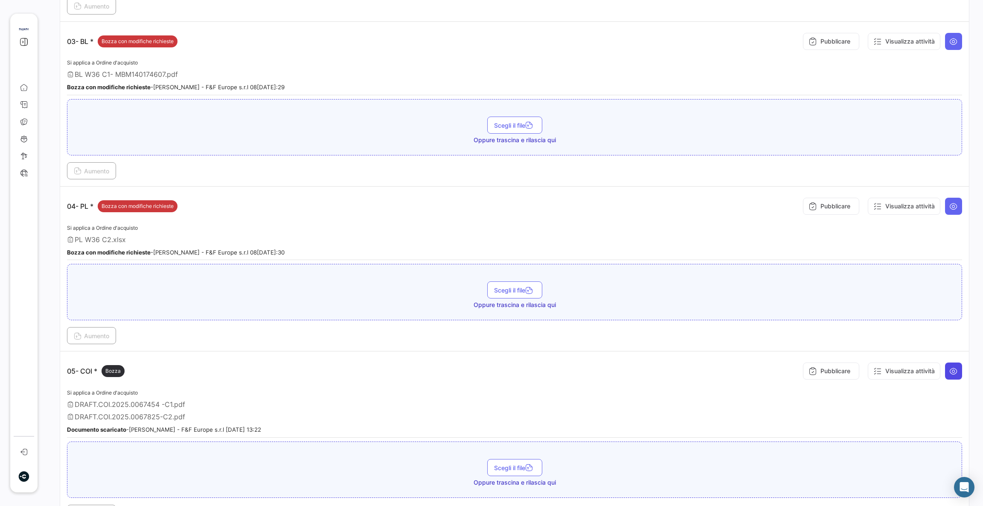
click at [950, 370] on icon at bounding box center [954, 371] width 9 height 9
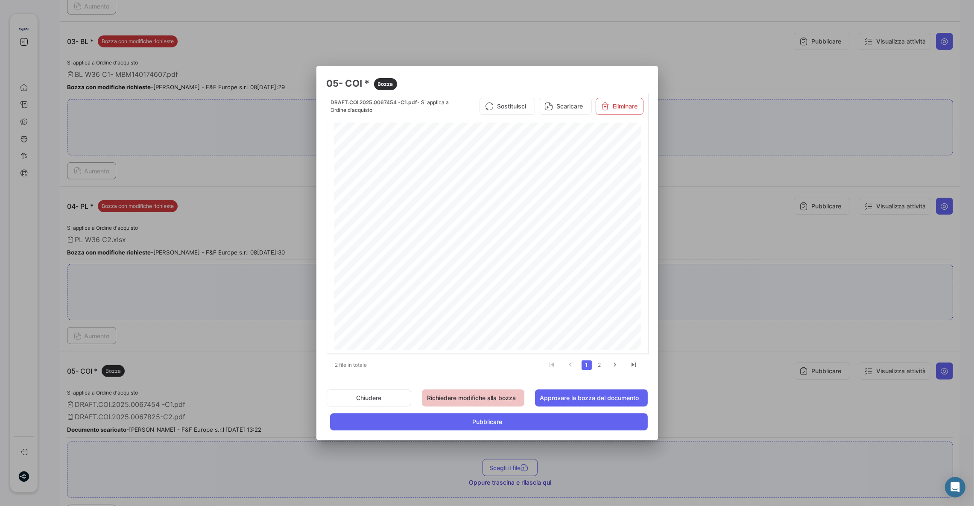
click at [478, 404] on button "Richiedere modifiche alla bozza" at bounding box center [473, 397] width 102 height 17
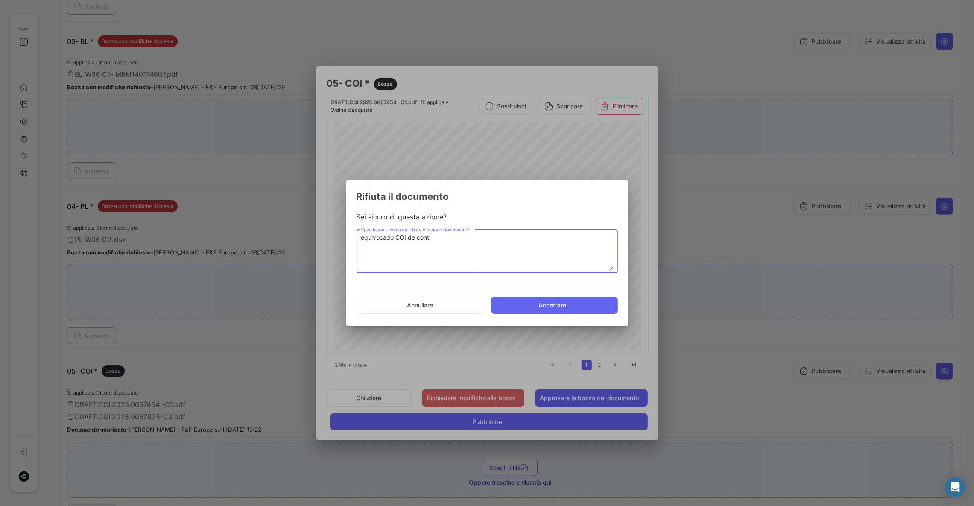
paste textarea "TCLU1384336"
type textarea "equivocado COI de cont. TCLU1384336 , faltan datos en casilla n.17 y esta equiv…"
click at [542, 303] on button "Accettare" at bounding box center [554, 305] width 127 height 17
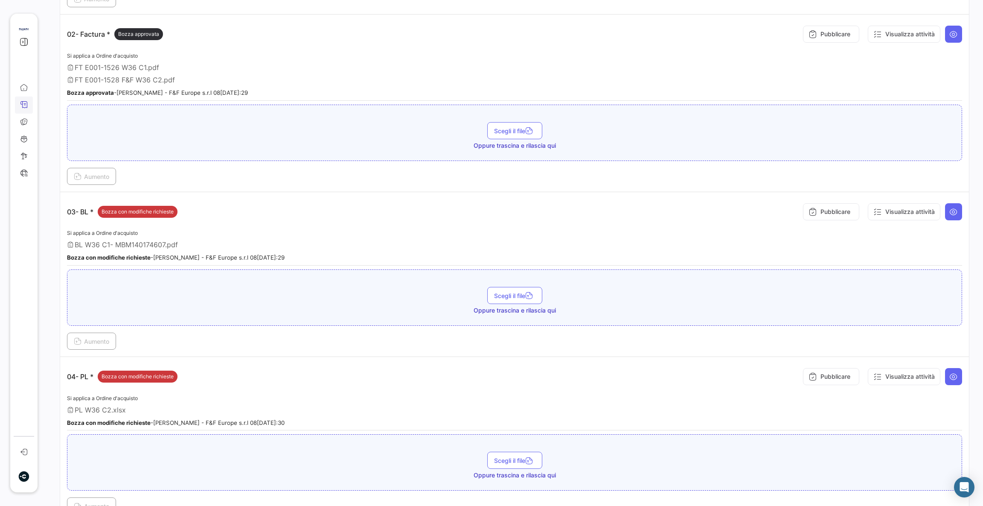
scroll to position [320, 0]
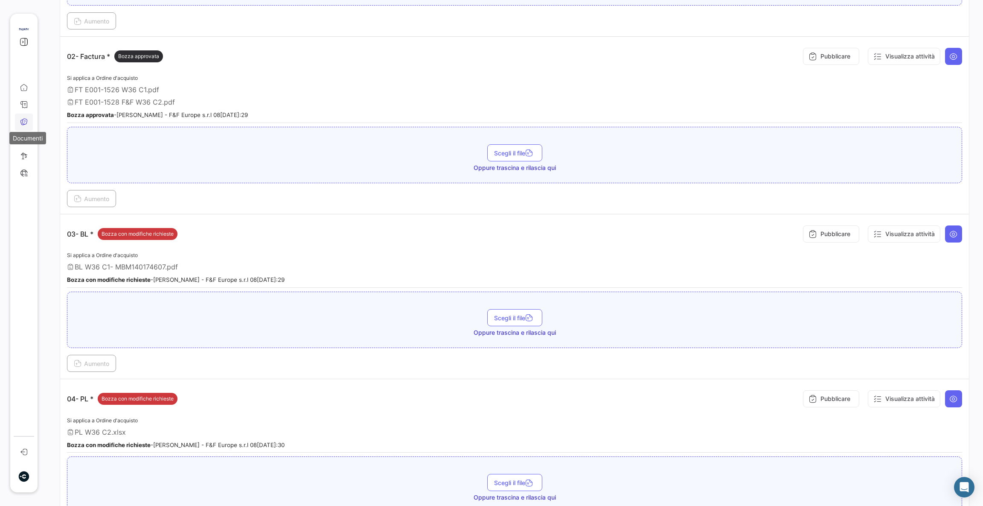
click at [25, 125] on icon at bounding box center [24, 122] width 8 height 8
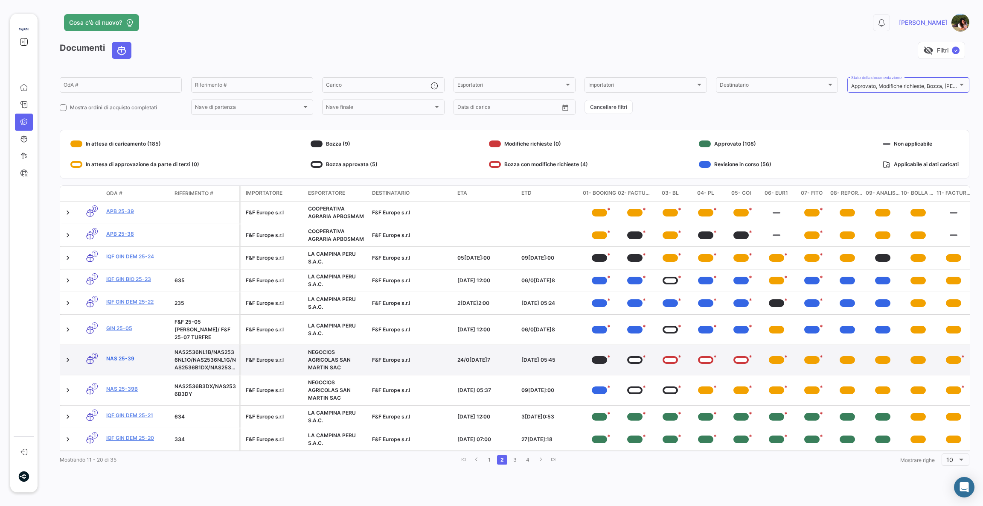
click at [127, 355] on link "NAS 25-39" at bounding box center [136, 359] width 61 height 8
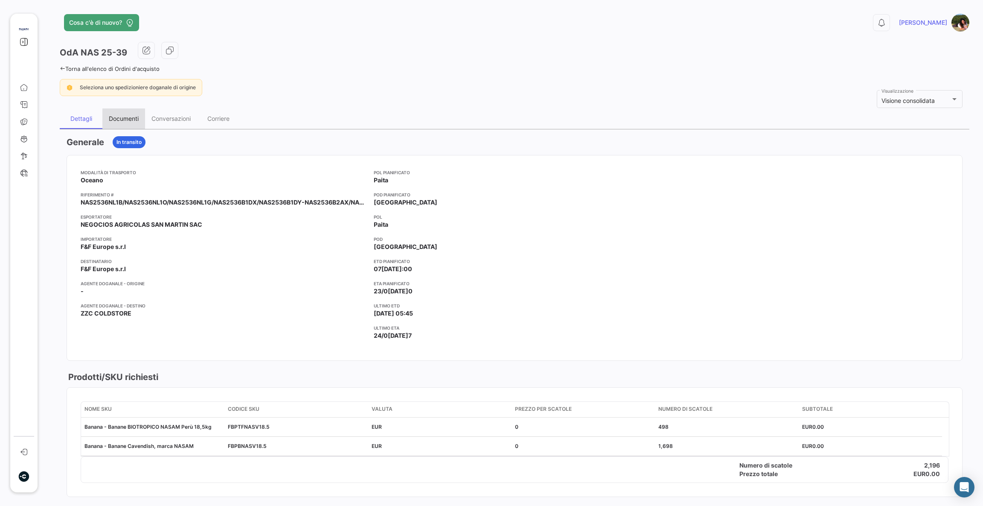
click at [130, 117] on div "Documenti" at bounding box center [124, 118] width 30 height 7
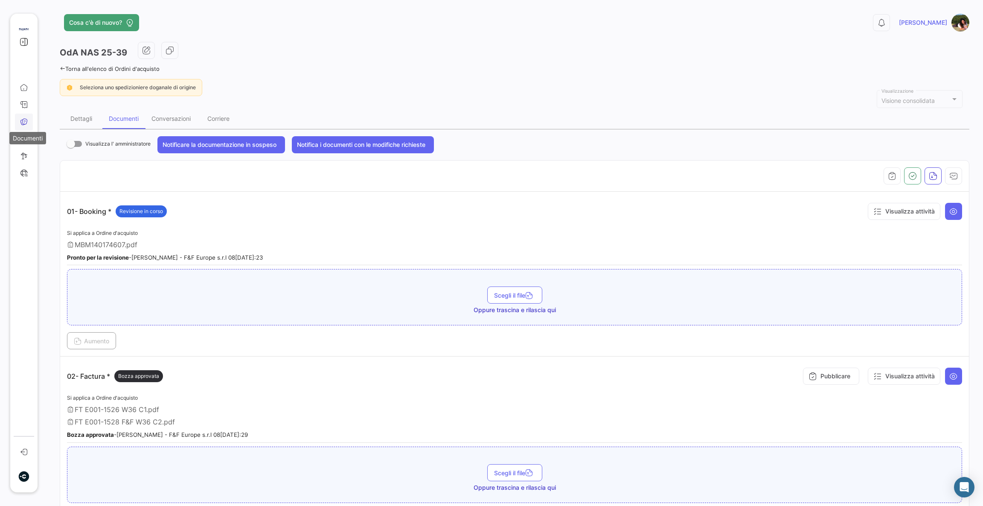
click at [23, 120] on icon at bounding box center [24, 122] width 8 height 8
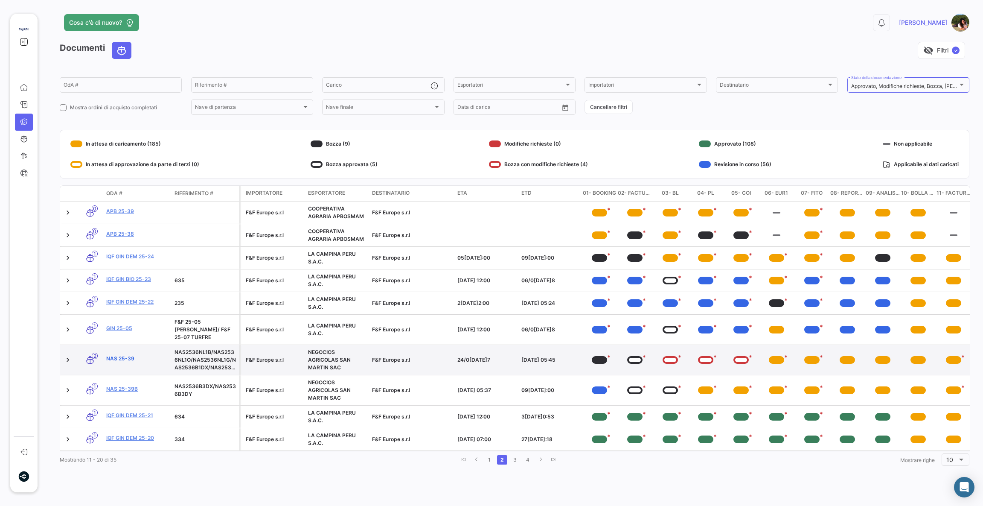
click at [130, 355] on link "NAS 25-39" at bounding box center [136, 359] width 61 height 8
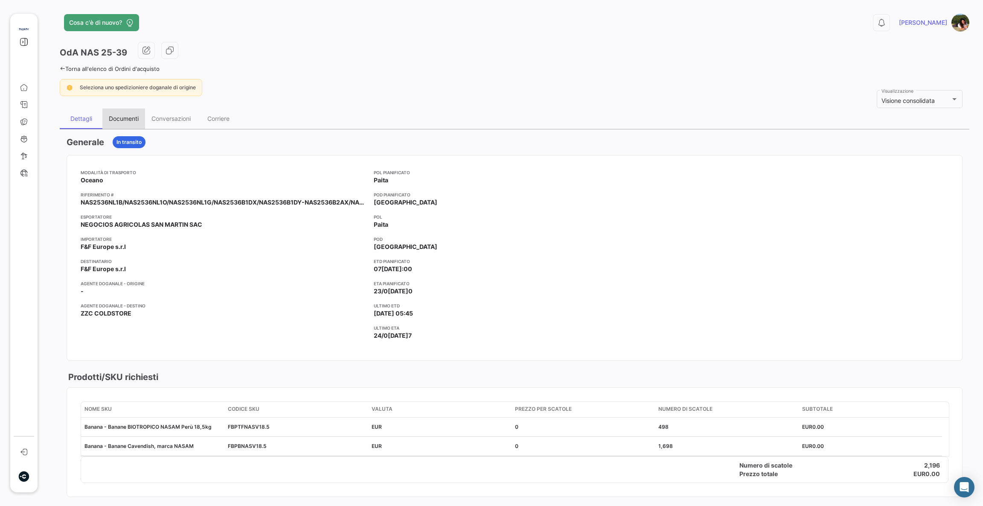
click at [138, 115] on div "Documenti" at bounding box center [124, 118] width 30 height 7
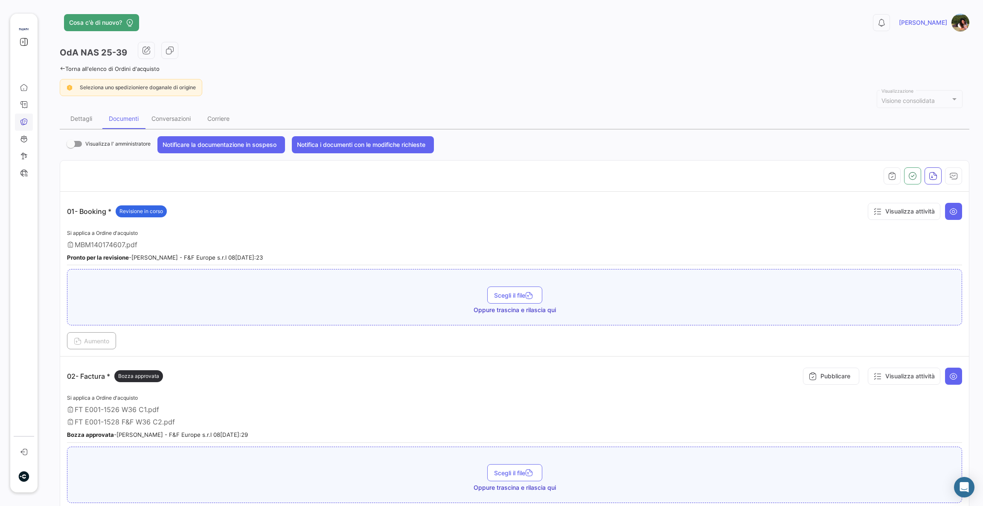
click at [18, 125] on link "Documenti" at bounding box center [24, 122] width 18 height 17
